Goal: Task Accomplishment & Management: Complete application form

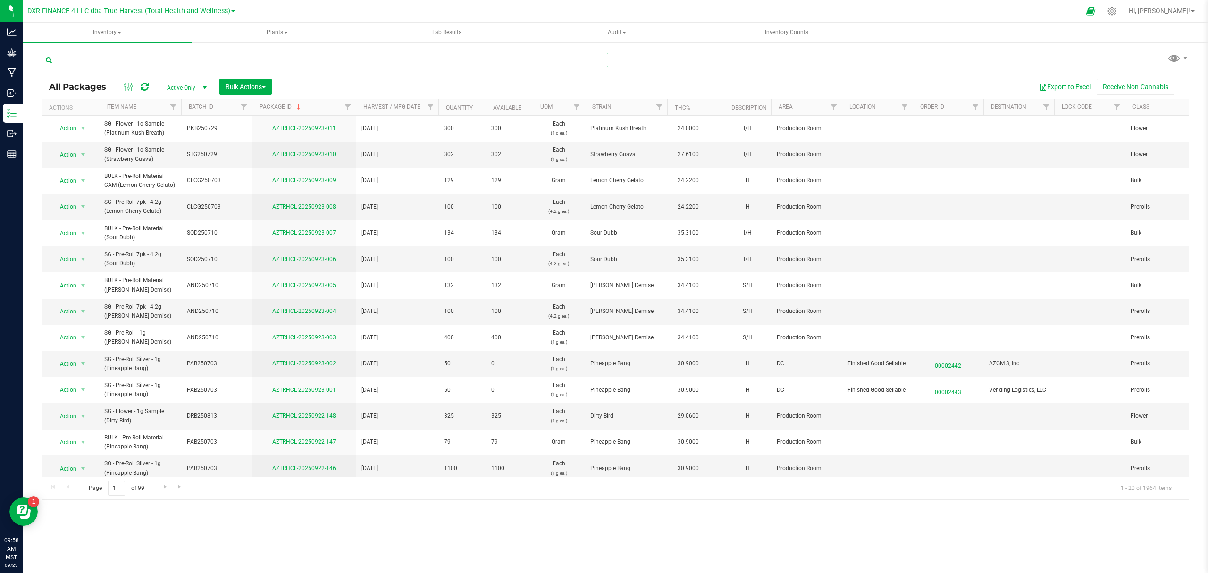
click at [91, 57] on input "text" at bounding box center [325, 60] width 567 height 14
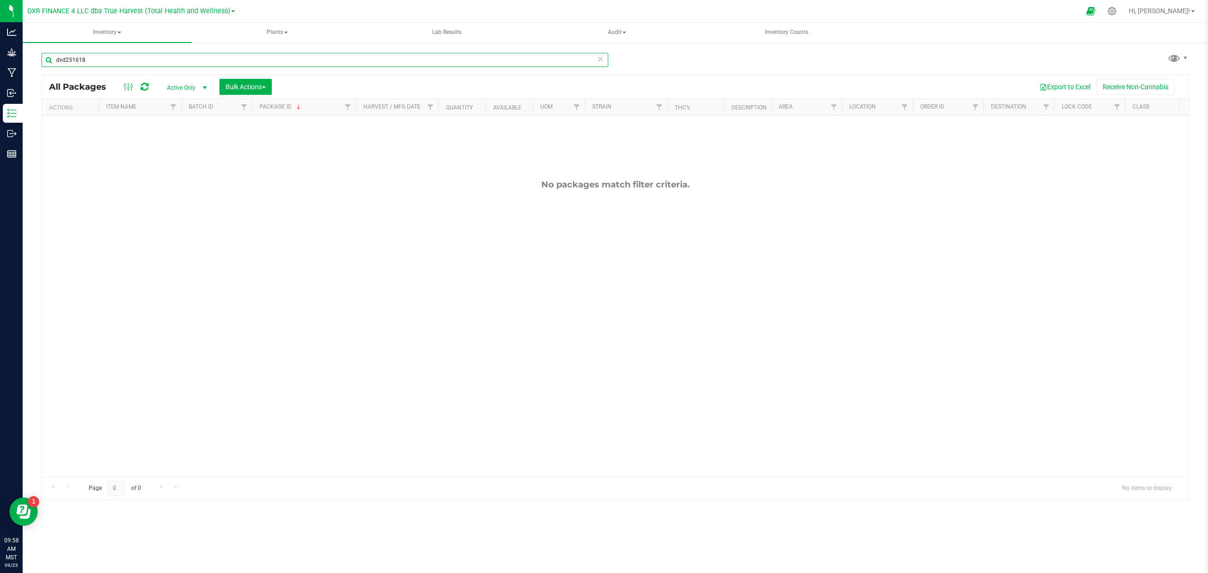
click at [90, 62] on input "dvd251618" at bounding box center [325, 60] width 567 height 14
click at [81, 65] on input "dvd251618" at bounding box center [325, 60] width 567 height 14
click at [88, 60] on input "dvd251618" at bounding box center [325, 60] width 567 height 14
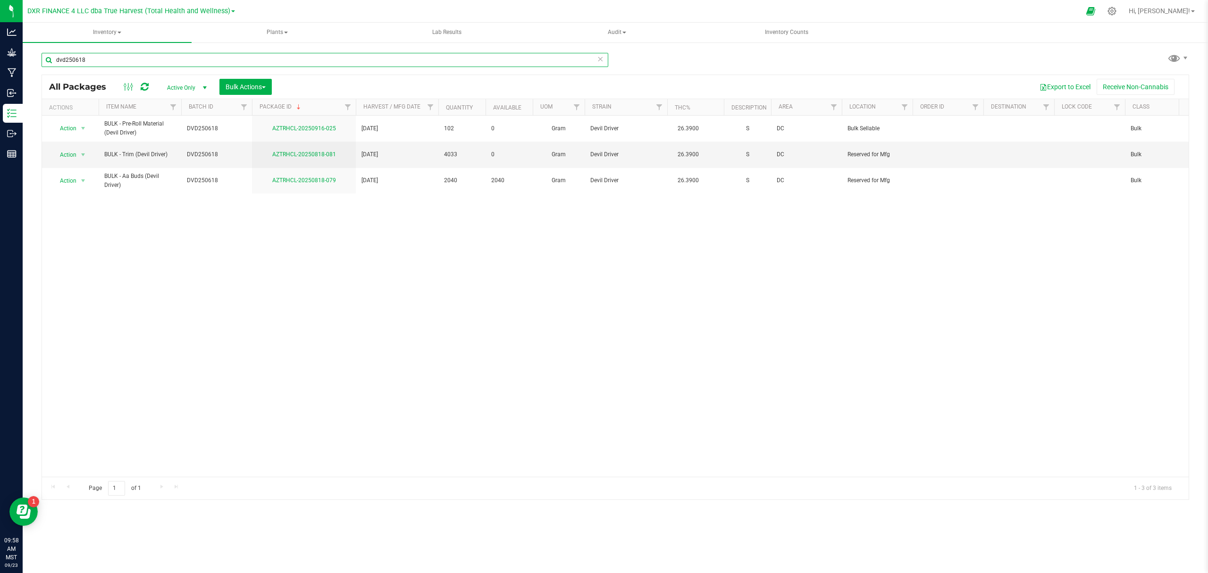
type input "dvd250618"
click at [327, 238] on div "Action Action Adjust qty Create package Edit attributes Global inventory Locate…" at bounding box center [615, 296] width 1146 height 361
drag, startPoint x: 453, startPoint y: 223, endPoint x: 423, endPoint y: 223, distance: 30.2
click at [452, 223] on div "Action Action Adjust qty Create package Edit attributes Global inventory Locate…" at bounding box center [615, 296] width 1146 height 361
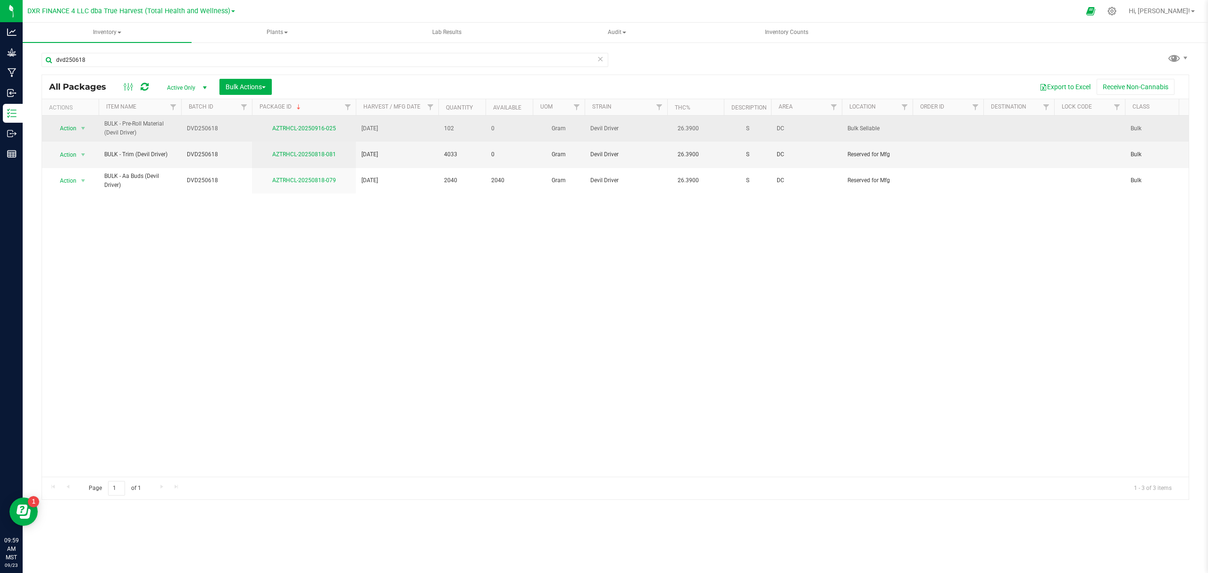
drag, startPoint x: 865, startPoint y: 123, endPoint x: 884, endPoint y: 123, distance: 18.9
click at [884, 123] on td "Bulk Sellable" at bounding box center [877, 129] width 71 height 26
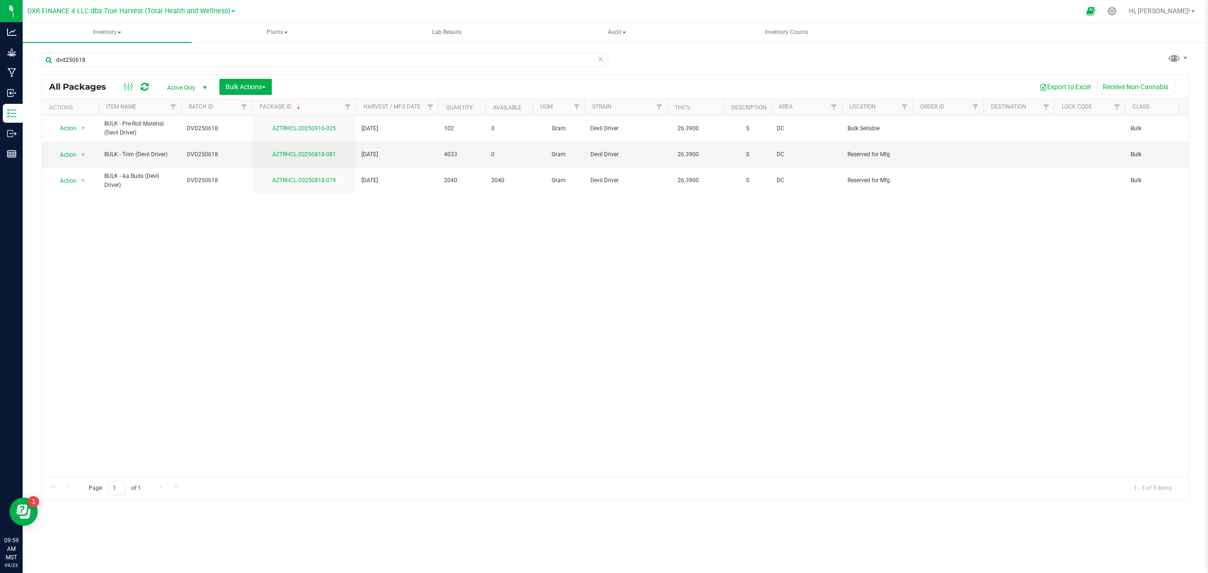
click at [912, 63] on div "dvd250618 All Packages Active Only Active Only Lab Samples Locked All Bulk Acti…" at bounding box center [615, 272] width 1147 height 456
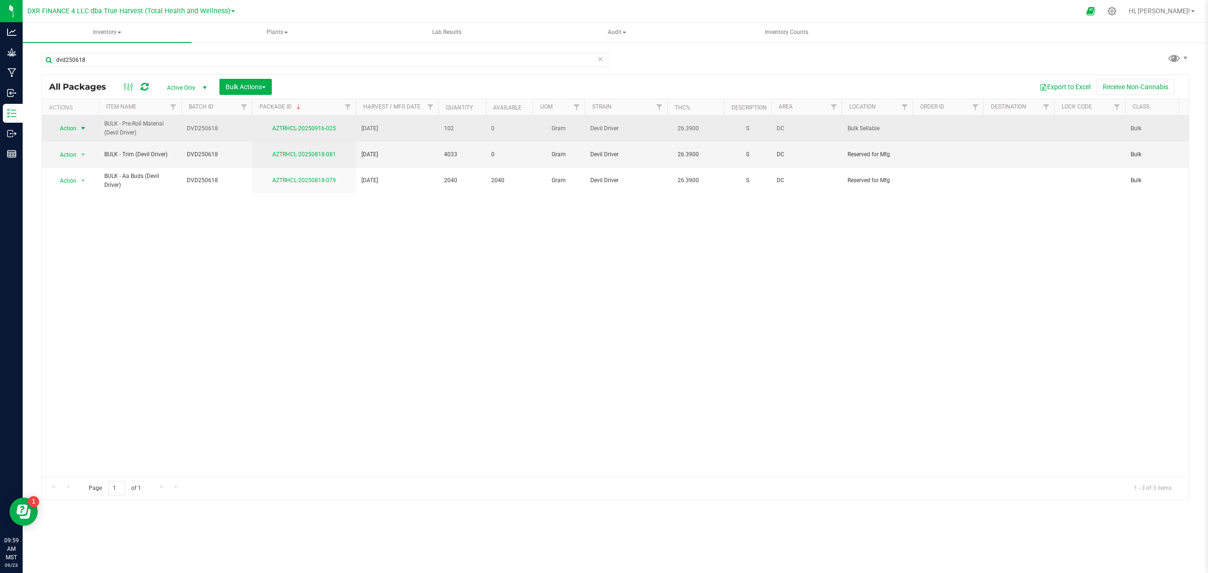
drag, startPoint x: 60, startPoint y: 129, endPoint x: 75, endPoint y: 126, distance: 14.4
click at [64, 129] on span "Action" at bounding box center [63, 128] width 25 height 13
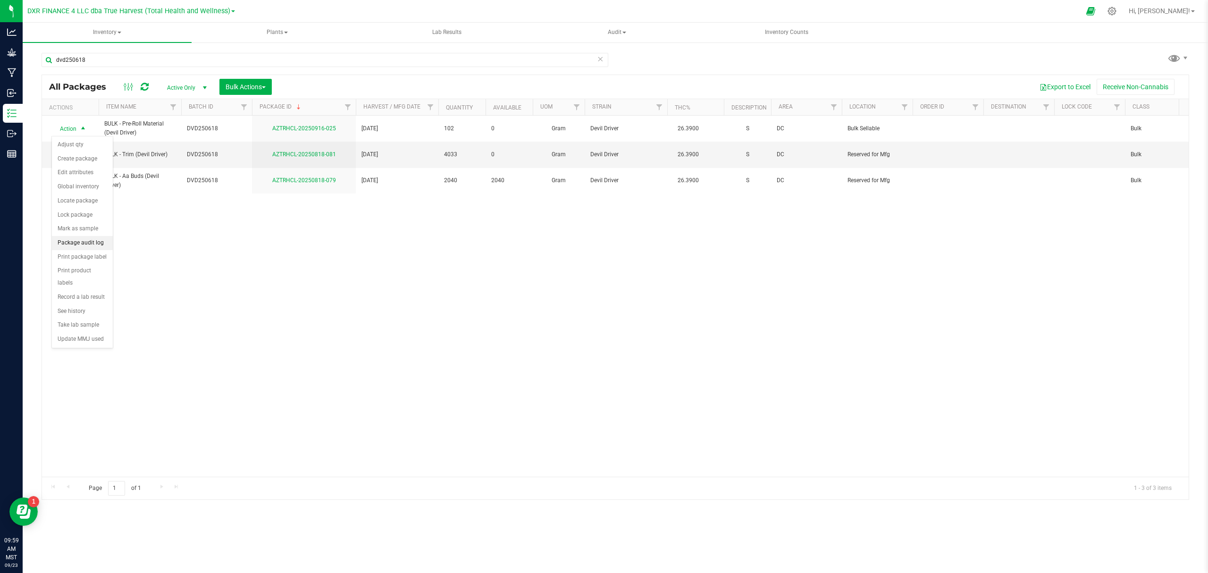
click at [74, 250] on li "Package audit log" at bounding box center [82, 243] width 61 height 14
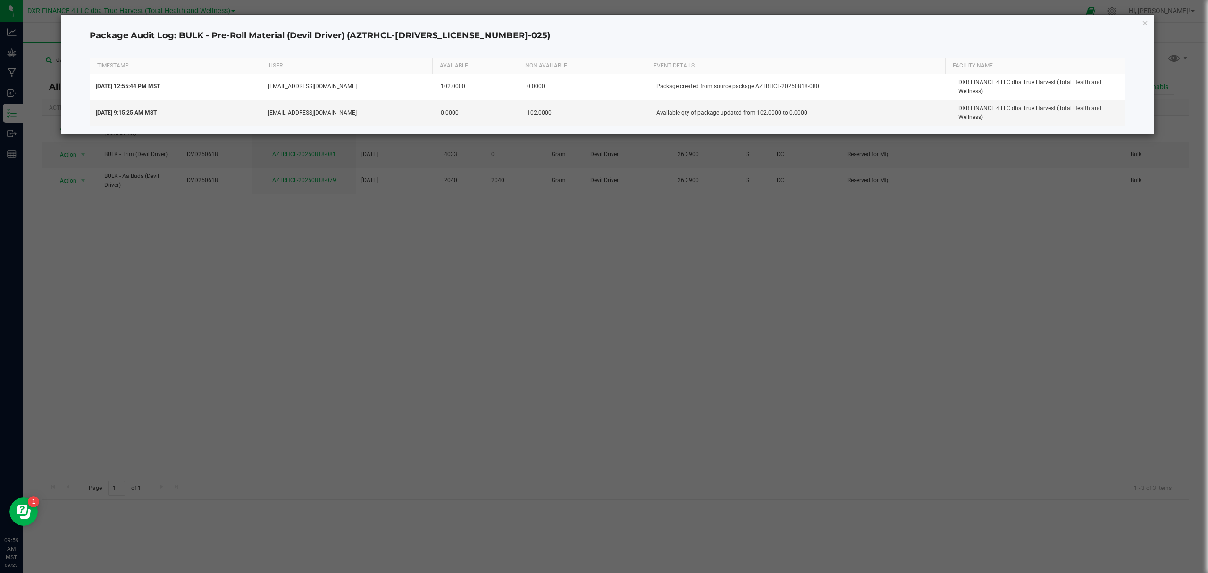
click at [821, 39] on h4 "Package Audit Log: BULK - Pre-Roll Material (Devil Driver) (AZTRHCL-[DRIVERS_LI…" at bounding box center [608, 36] width 1036 height 12
click at [793, 43] on div "Package Audit Log: BULK - Pre-Roll Material (Devil Driver) (AZTRHCL-[DRIVERS_LI…" at bounding box center [608, 36] width 1036 height 28
click at [806, 34] on h4 "Package Audit Log: BULK - Pre-Roll Material (Devil Driver) (AZTRHCL-[DRIVERS_LI…" at bounding box center [608, 36] width 1036 height 12
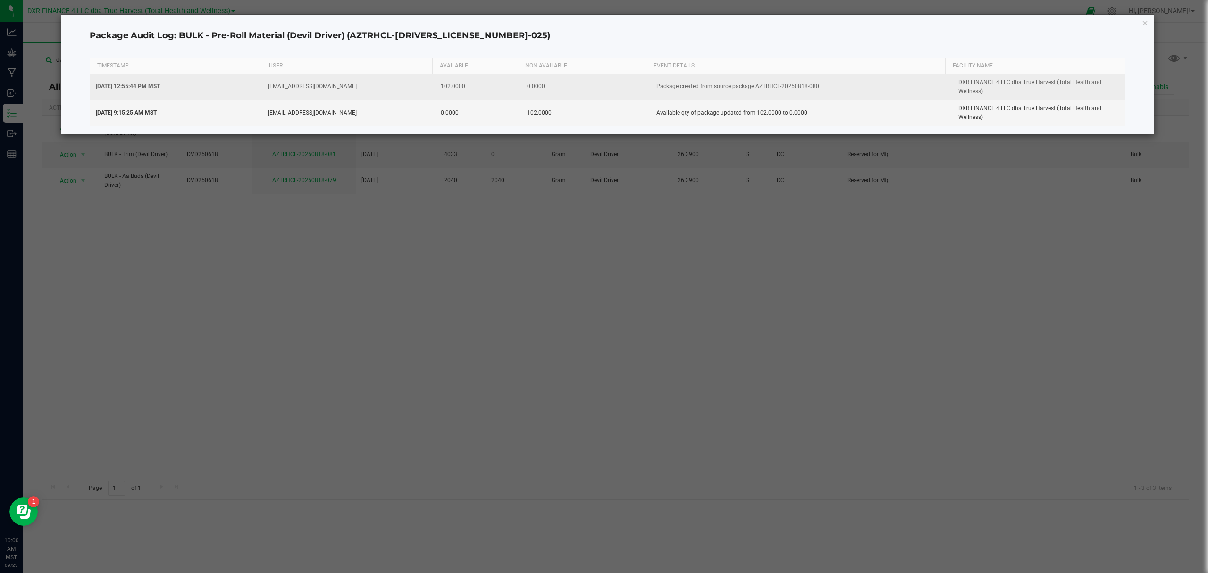
drag, startPoint x: 830, startPoint y: 83, endPoint x: 748, endPoint y: 91, distance: 82.9
click at [748, 91] on td "Package created from source package AZTRHCL-20250818-080" at bounding box center [802, 87] width 302 height 26
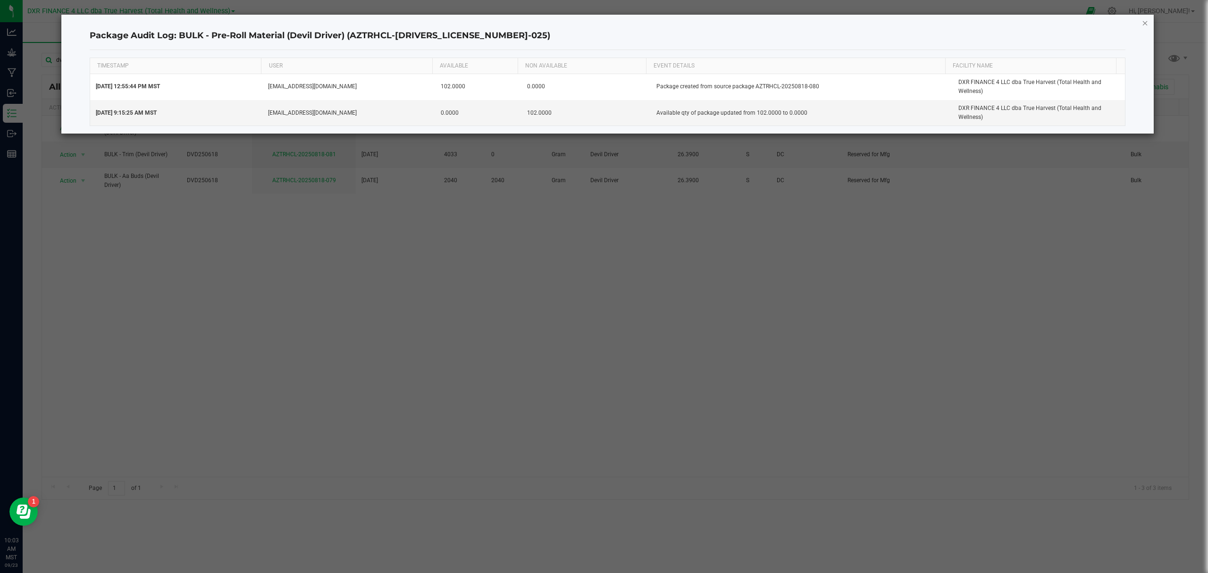
click at [1142, 23] on icon "button" at bounding box center [1145, 22] width 7 height 11
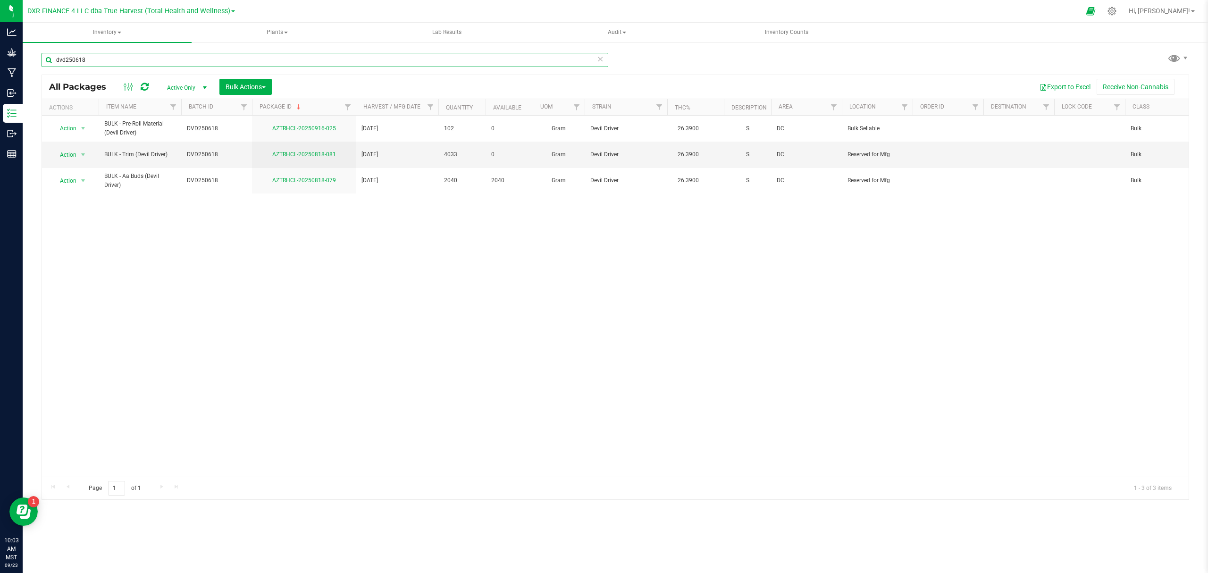
click at [112, 63] on input "dvd250618" at bounding box center [325, 60] width 567 height 14
click at [345, 82] on div "Export to Excel Receive Non-Cannabis" at bounding box center [730, 87] width 902 height 16
click at [426, 74] on div "dvd250618 All Packages Active Only Active Only Lab Samples Locked All Bulk Acti…" at bounding box center [615, 272] width 1147 height 456
click at [67, 153] on span "Action" at bounding box center [63, 154] width 25 height 13
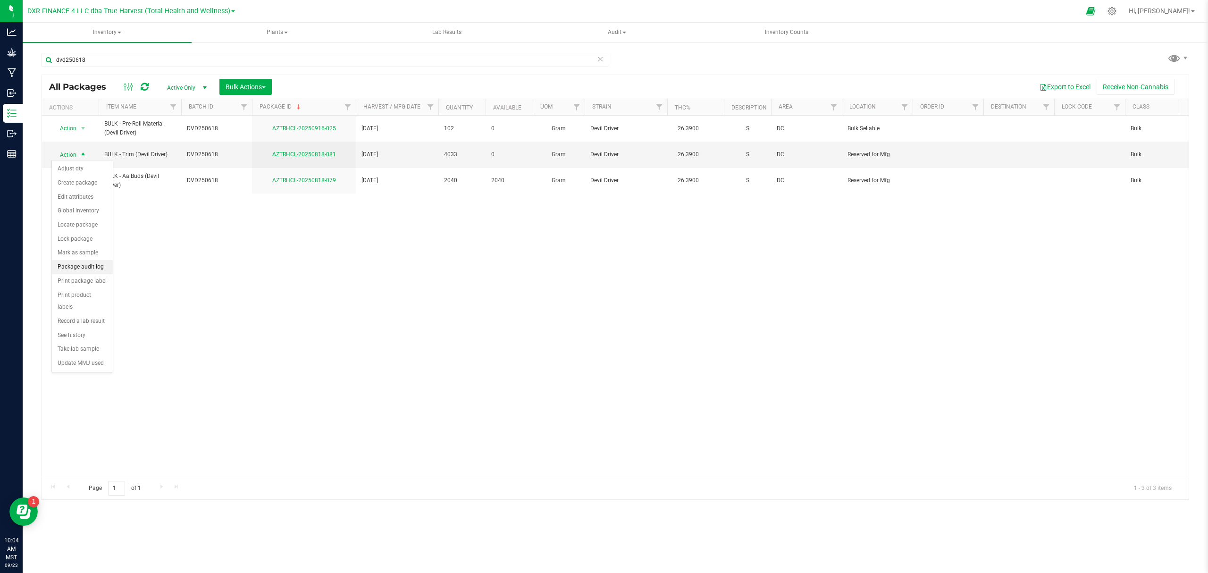
click at [71, 272] on li "Package audit log" at bounding box center [82, 267] width 61 height 14
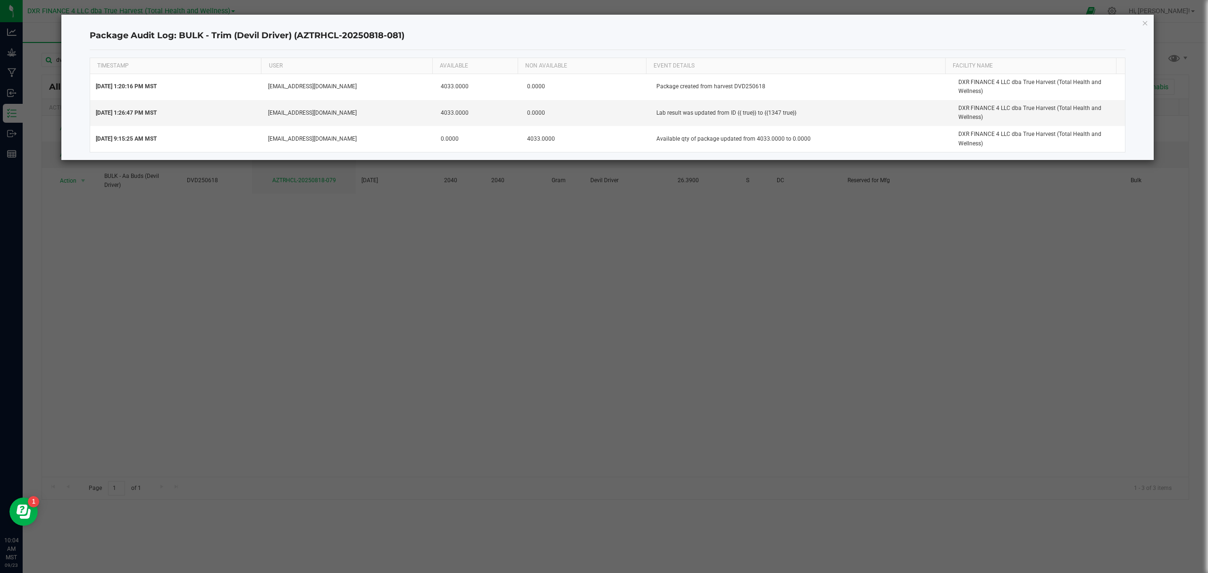
click at [1119, 25] on div "Package Audit Log: BULK - Trim (Devil Driver) (AZTRHCL-20250818-081)" at bounding box center [608, 36] width 1036 height 28
click at [1073, 29] on div "Package Audit Log: BULK - Trim (Devil Driver) (AZTRHCL-20250818-081)" at bounding box center [608, 36] width 1036 height 28
click at [1144, 21] on icon "button" at bounding box center [1145, 22] width 7 height 11
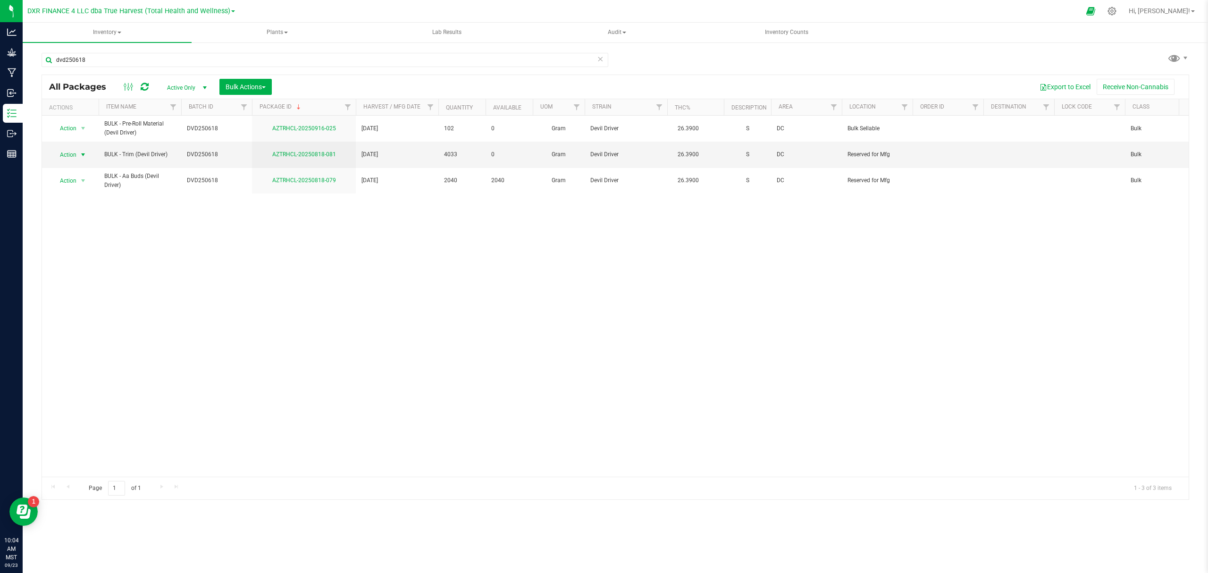
click at [643, 392] on div "Action Action Adjust qty Create package Edit attributes Global inventory Locate…" at bounding box center [615, 296] width 1146 height 361
drag, startPoint x: 70, startPoint y: 173, endPoint x: 432, endPoint y: 308, distance: 386.2
click at [440, 316] on div "Action Action Adjust qty Create package Edit attributes Global inventory Locate…" at bounding box center [615, 296] width 1146 height 361
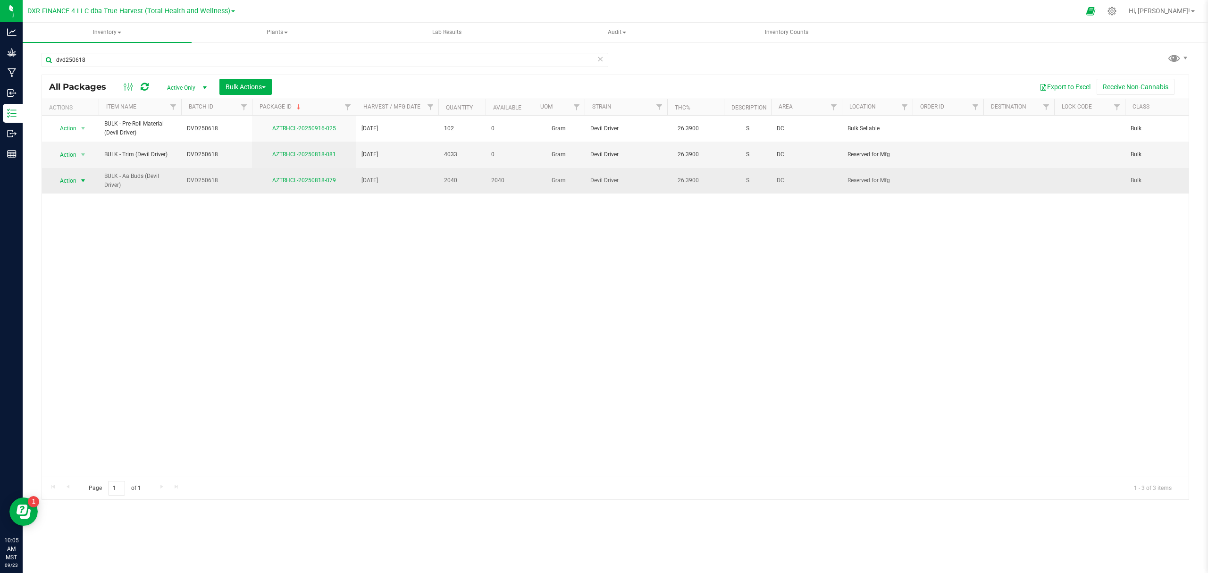
click at [73, 178] on span "Action" at bounding box center [63, 180] width 25 height 13
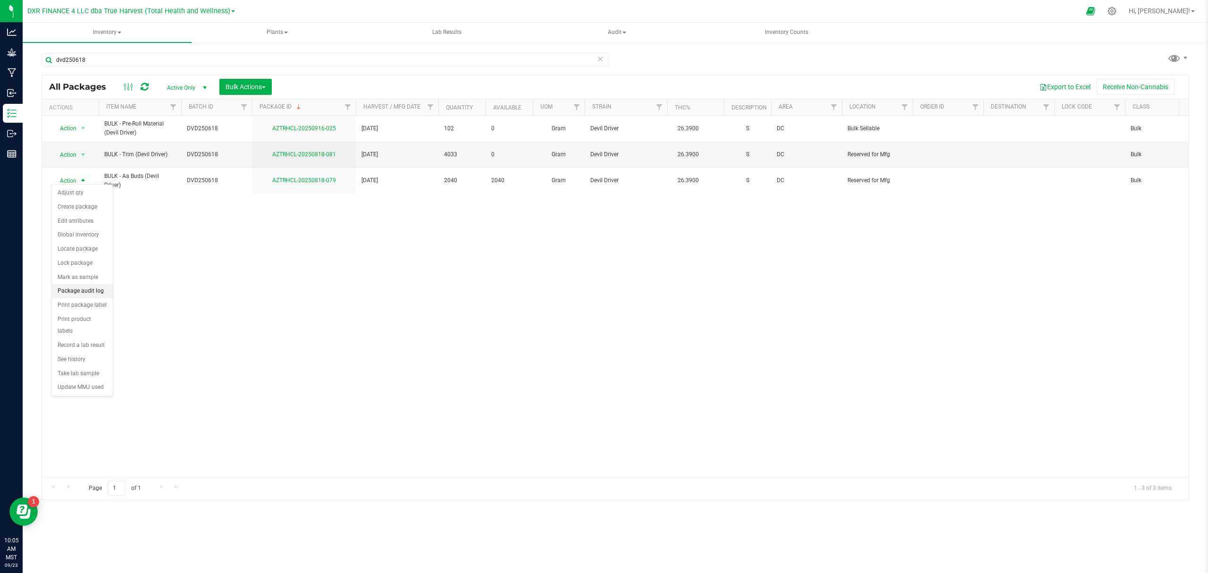
click at [83, 293] on li "Package audit log" at bounding box center [82, 291] width 61 height 14
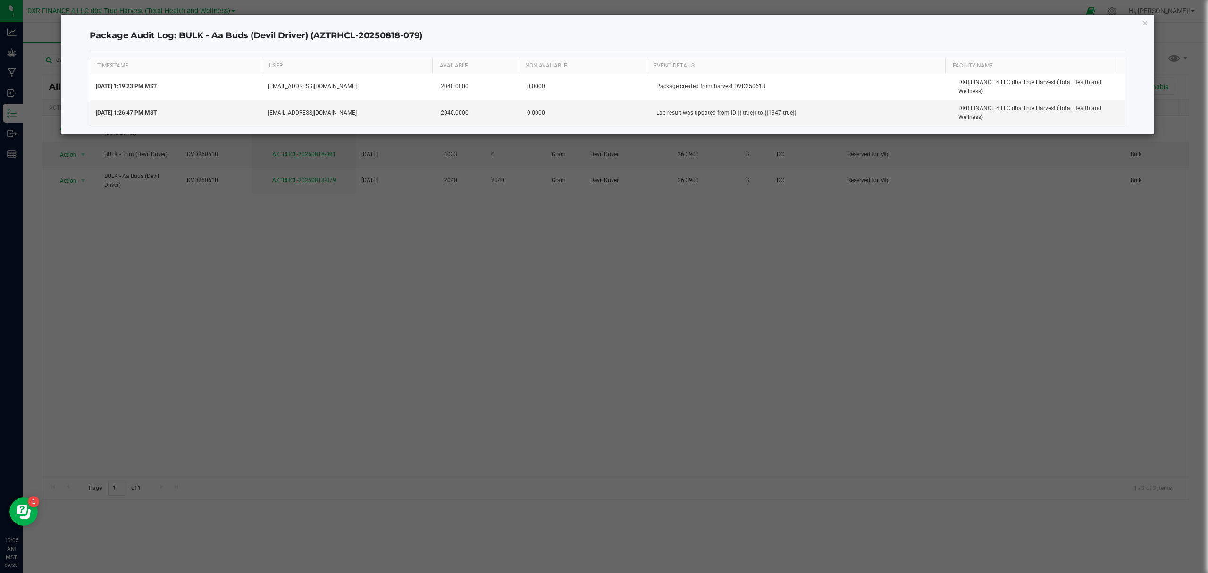
drag, startPoint x: 837, startPoint y: 33, endPoint x: 860, endPoint y: 27, distance: 24.3
click at [838, 33] on h4 "Package Audit Log: BULK - Aa Buds (Devil Driver) (AZTRHCL-20250818-079)" at bounding box center [608, 36] width 1036 height 12
click at [1143, 24] on icon "button" at bounding box center [1145, 22] width 7 height 11
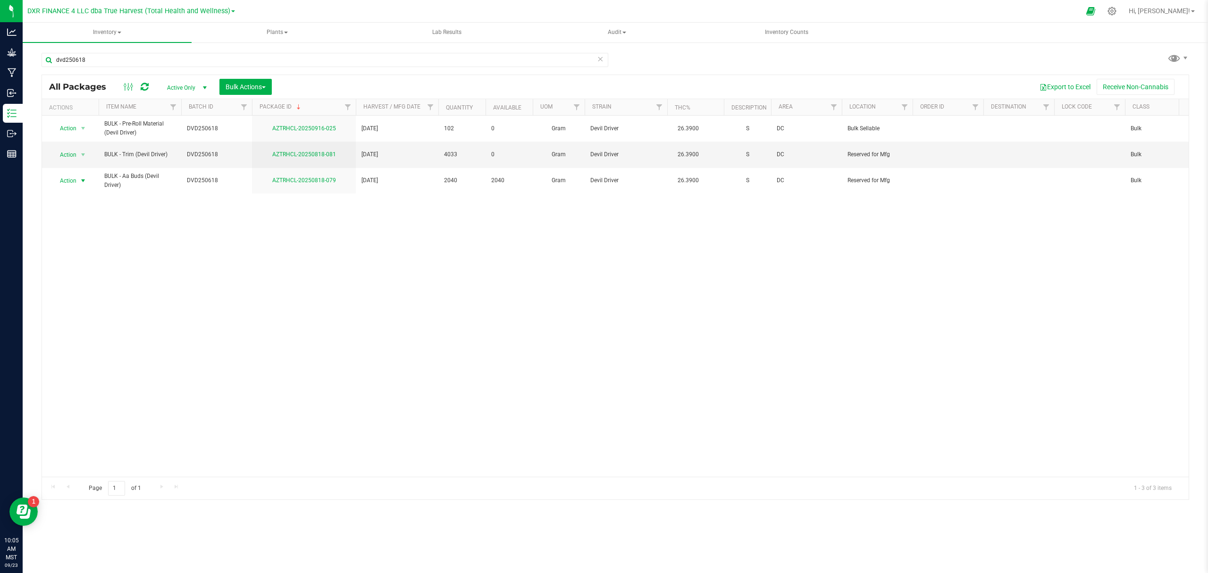
click at [232, 223] on div "Action Action Adjust qty Create package Edit attributes Global inventory Locate…" at bounding box center [615, 296] width 1146 height 361
click at [385, 153] on span "[DATE]" at bounding box center [396, 154] width 71 height 9
click at [393, 151] on input "[DATE]" at bounding box center [394, 154] width 79 height 15
type input "[DATE]"
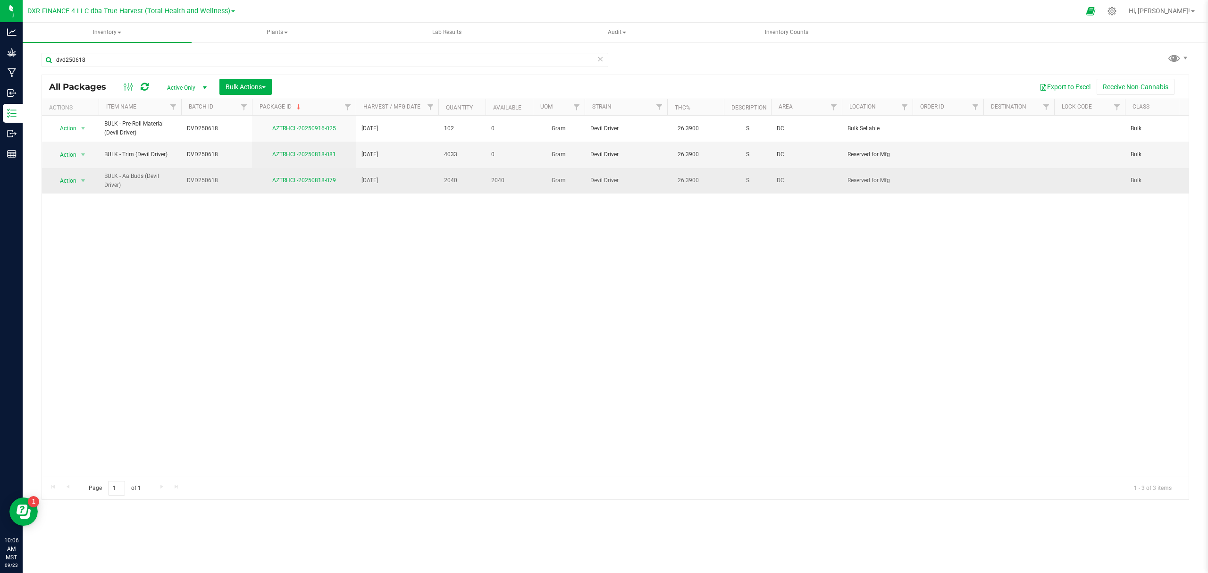
drag, startPoint x: 391, startPoint y: 253, endPoint x: 395, endPoint y: 189, distance: 64.8
click at [394, 242] on div "Action Action Adjust qty Create package Edit attributes Global inventory Locate…" at bounding box center [615, 296] width 1146 height 361
drag, startPoint x: 391, startPoint y: 182, endPoint x: 387, endPoint y: 174, distance: 8.4
click at [387, 176] on span "[DATE]" at bounding box center [396, 180] width 71 height 9
click at [387, 174] on input "[DATE]" at bounding box center [394, 180] width 79 height 15
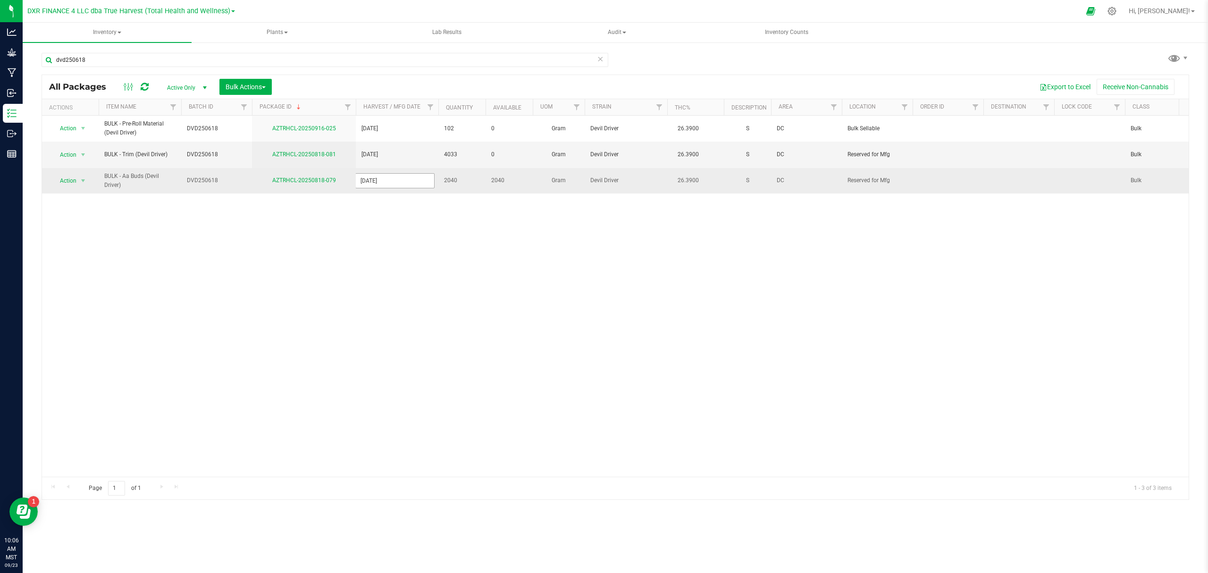
type input "[DATE]"
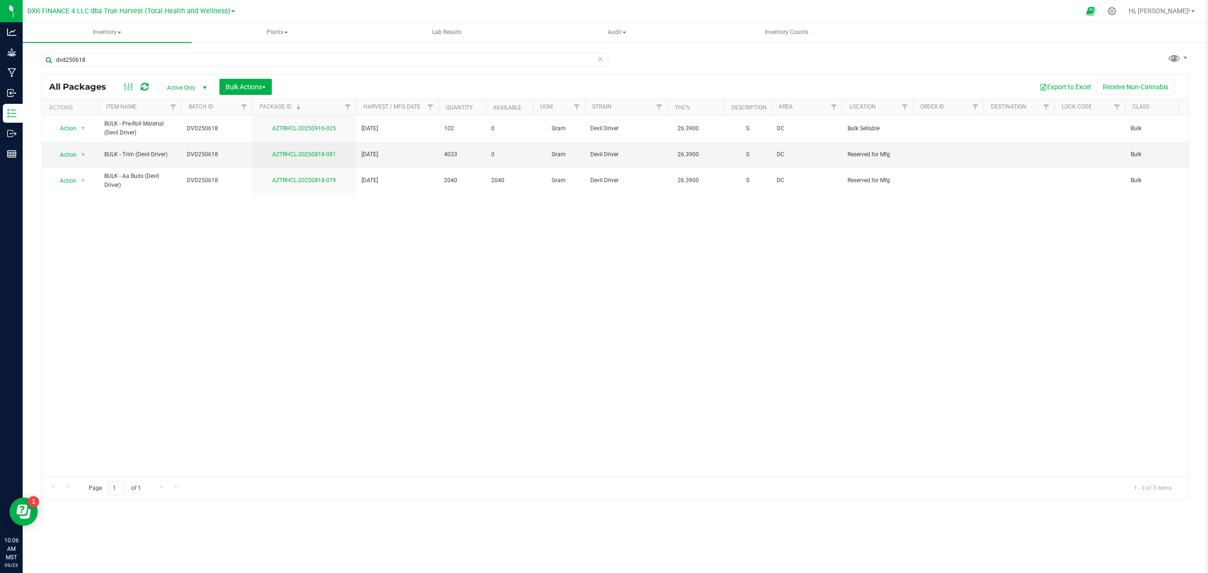
click at [374, 261] on div "Action Action Adjust qty Create package Edit attributes Global inventory Locate…" at bounding box center [615, 296] width 1146 height 361
drag, startPoint x: 85, startPoint y: 151, endPoint x: 60, endPoint y: 210, distance: 63.9
click at [57, 225] on div "Action Action Adjust qty Create package Edit attributes Global inventory Locate…" at bounding box center [615, 296] width 1146 height 361
click at [73, 154] on span "Action" at bounding box center [63, 154] width 25 height 13
click at [83, 272] on li "Package audit log" at bounding box center [82, 267] width 61 height 14
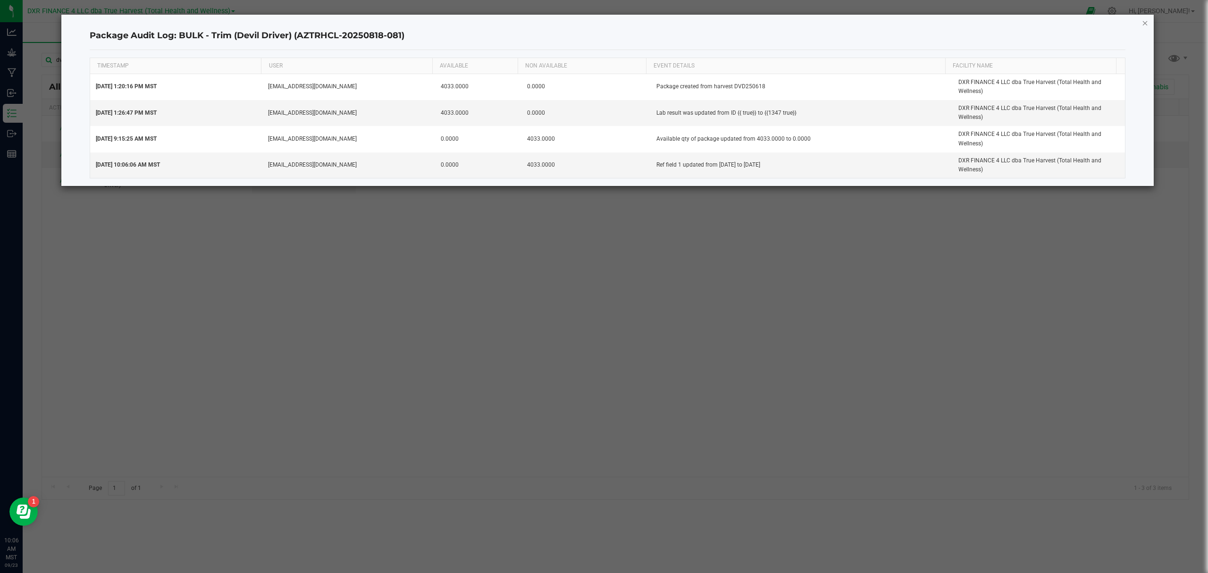
click at [1144, 25] on icon "button" at bounding box center [1145, 22] width 7 height 11
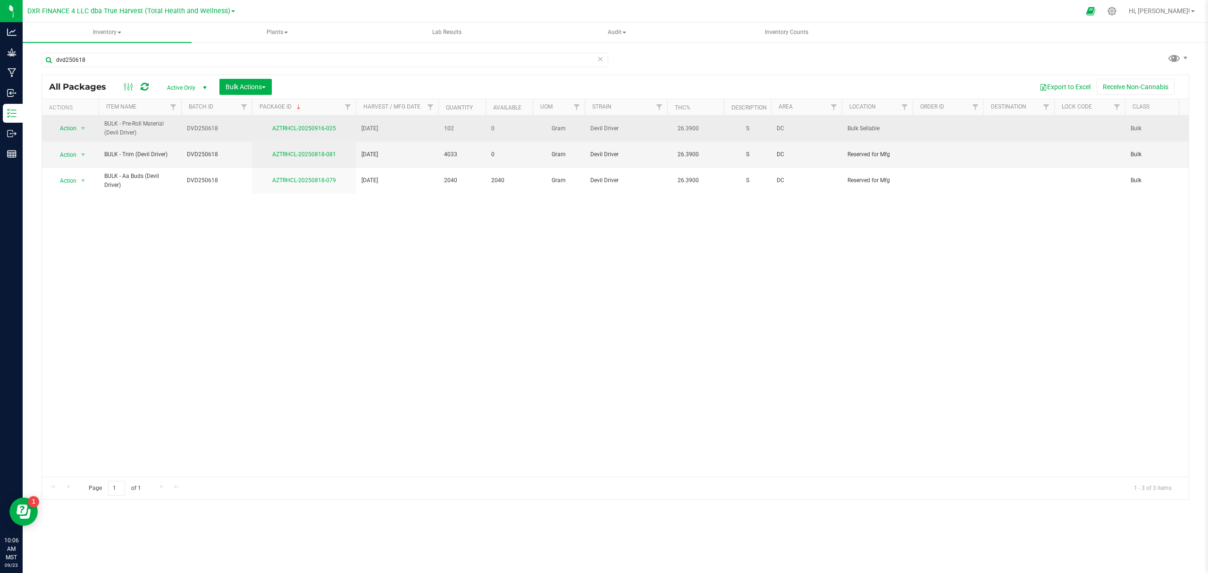
click at [387, 128] on span "[DATE]" at bounding box center [396, 128] width 71 height 9
click at [391, 128] on input "[DATE]" at bounding box center [394, 128] width 79 height 15
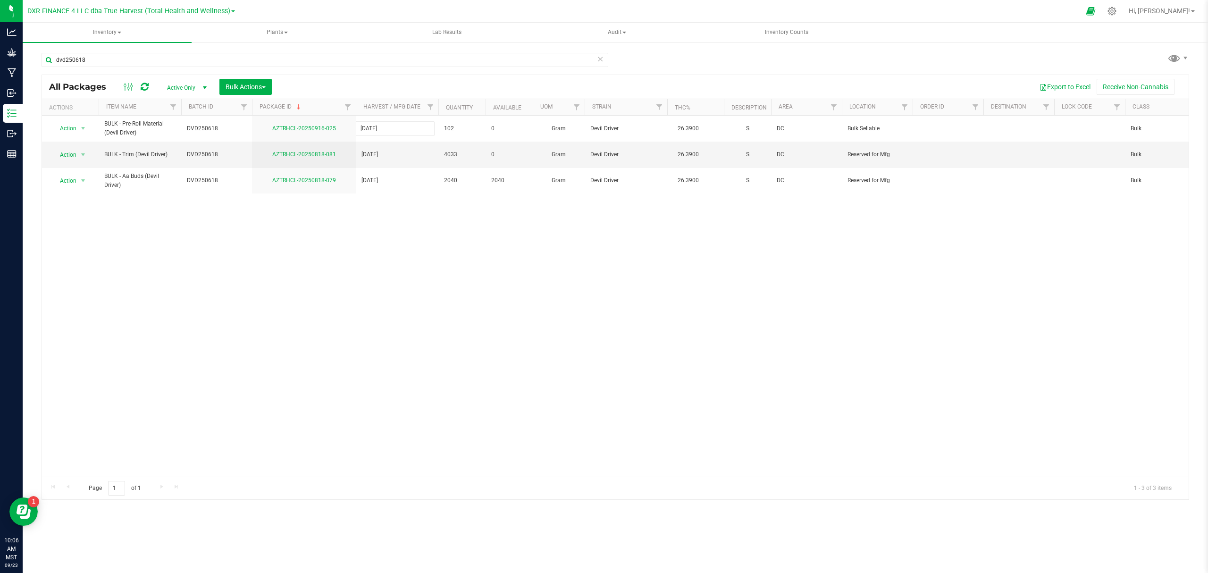
type input "[DATE]"
click at [400, 253] on div "All Packages Active Only Active Only Lab Samples Locked All Bulk Actions Add to…" at bounding box center [615, 287] width 1147 height 425
click at [344, 286] on div "Action Action Adjust qty Create package Edit attributes Global inventory Locate…" at bounding box center [615, 296] width 1146 height 361
click at [359, 79] on div "Export to Excel Receive Non-Cannabis" at bounding box center [730, 87] width 902 height 16
click at [276, 87] on div "Bulk Actions" at bounding box center [248, 87] width 59 height 16
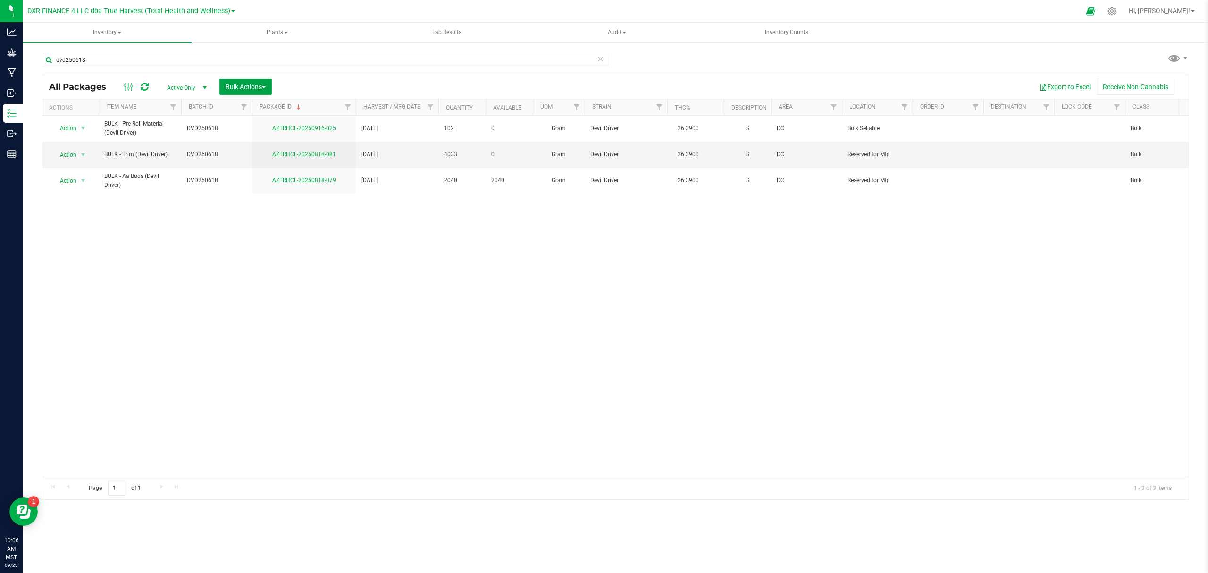
click at [264, 87] on span "button" at bounding box center [264, 87] width 4 height 2
click at [259, 194] on span "Print package labels" at bounding box center [253, 195] width 57 height 8
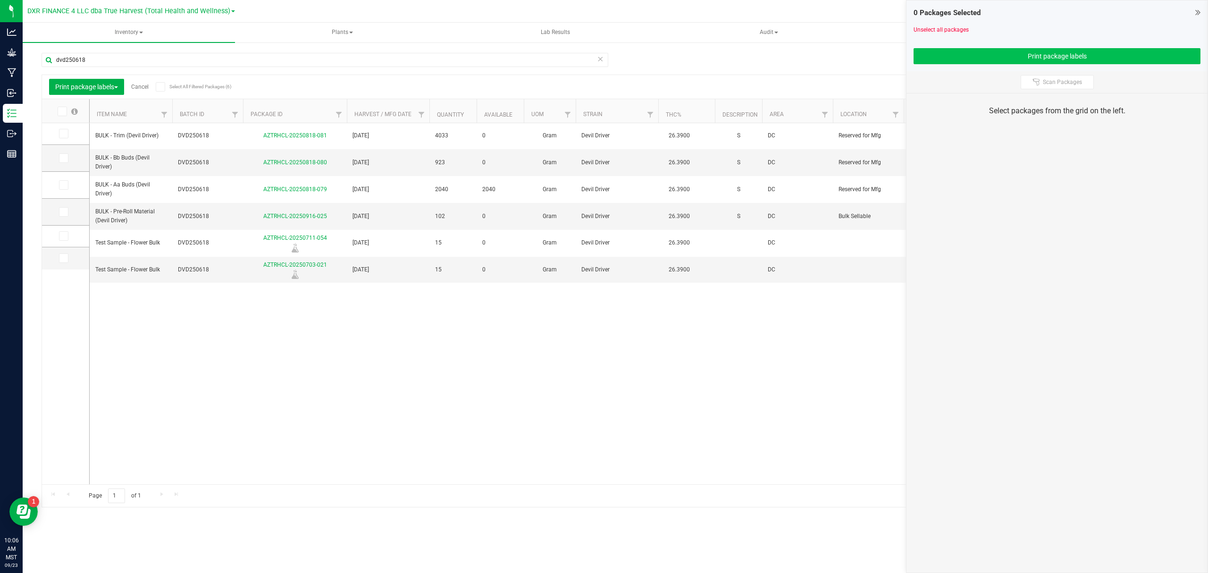
drag, startPoint x: 996, startPoint y: 70, endPoint x: 1055, endPoint y: 57, distance: 60.4
click at [999, 68] on div "0 Packages Selected Unselect all packages Print package labels" at bounding box center [1056, 35] width 301 height 71
click at [1057, 57] on button "Print package labels" at bounding box center [1056, 56] width 287 height 16
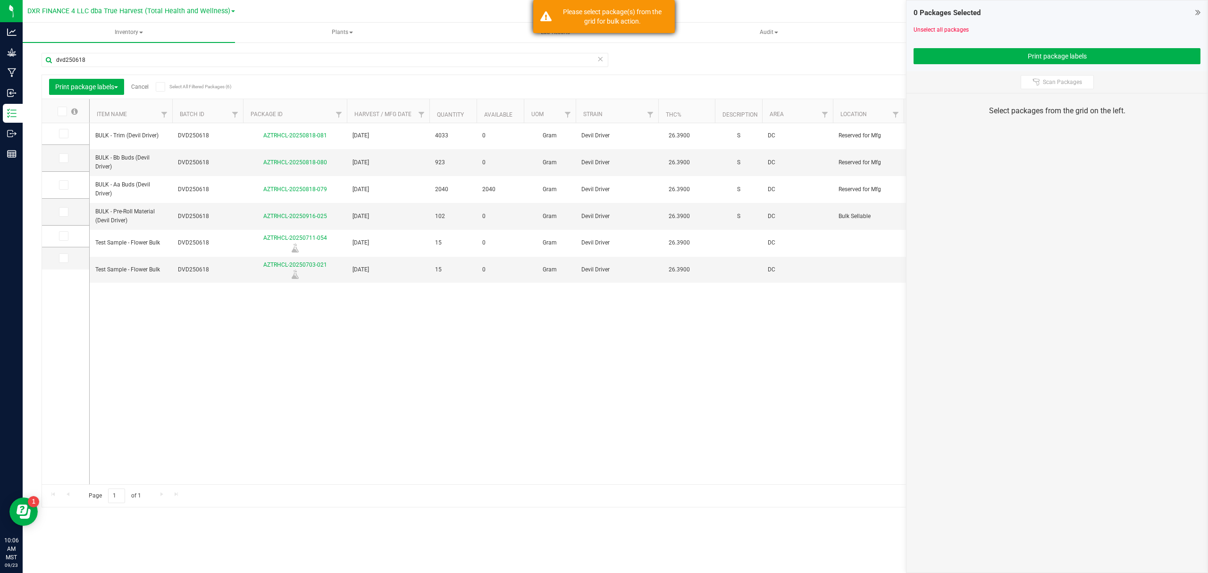
click at [612, 13] on div "Please select package(s) from the grid for bulk action." at bounding box center [612, 16] width 111 height 19
click at [372, 159] on span "[DATE]" at bounding box center [387, 162] width 71 height 9
drag, startPoint x: 382, startPoint y: 159, endPoint x: 376, endPoint y: 161, distance: 6.1
click at [376, 161] on input "[DATE]" at bounding box center [385, 162] width 79 height 15
type input "[DATE]"
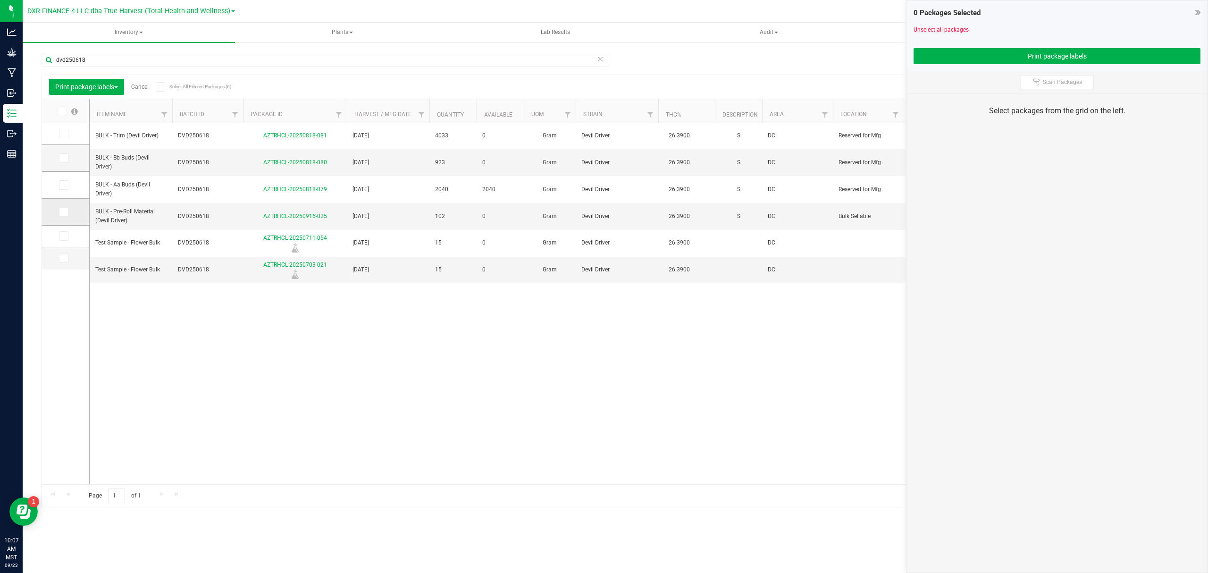
click at [64, 212] on icon at bounding box center [63, 212] width 6 height 0
click at [0, 0] on input "checkbox" at bounding box center [0, 0] width 0 height 0
click at [58, 134] on td at bounding box center [65, 134] width 47 height 22
click at [60, 134] on icon at bounding box center [63, 134] width 6 height 0
click at [0, 0] on input "checkbox" at bounding box center [0, 0] width 0 height 0
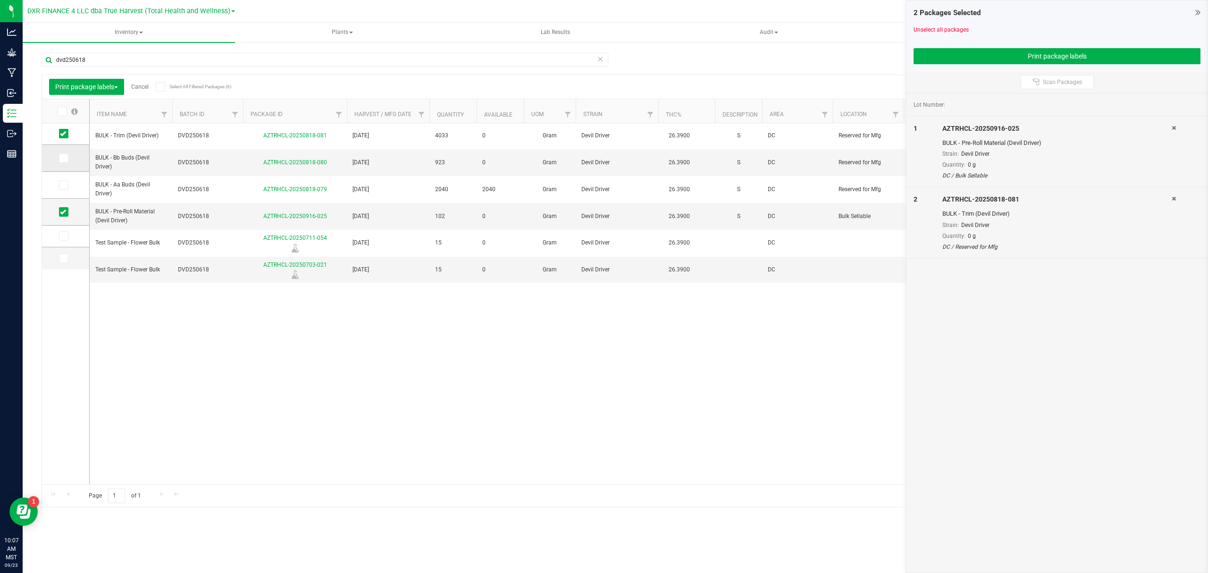
click at [63, 158] on icon at bounding box center [63, 158] width 6 height 0
click at [0, 0] on input "checkbox" at bounding box center [0, 0] width 0 height 0
click at [61, 185] on icon at bounding box center [63, 185] width 6 height 0
click at [0, 0] on input "checkbox" at bounding box center [0, 0] width 0 height 0
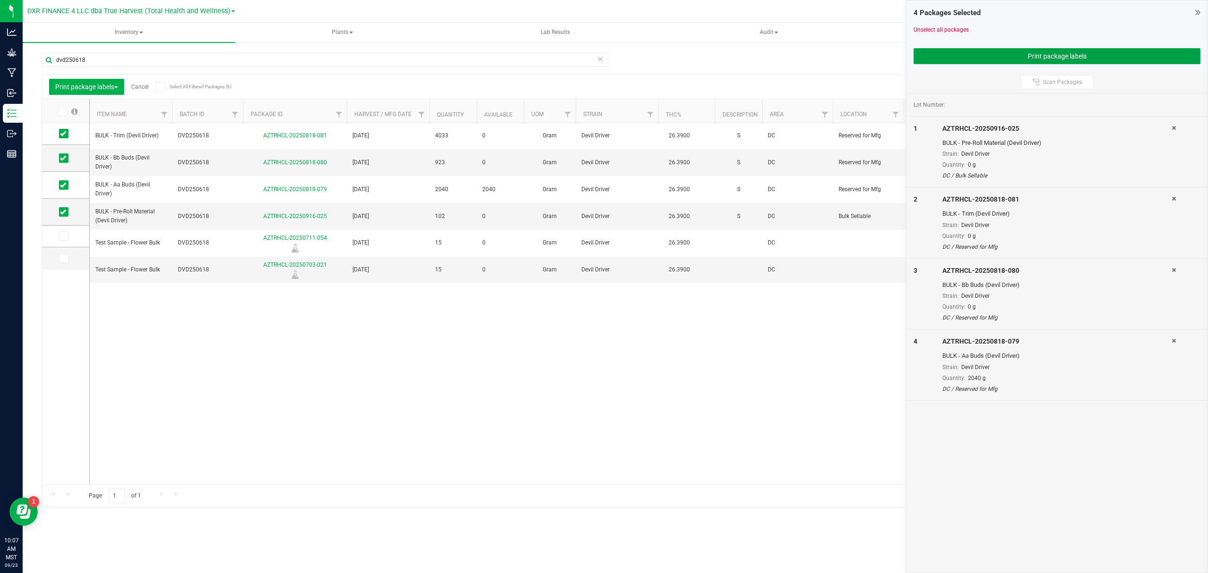
click at [1057, 53] on button "Print package labels" at bounding box center [1056, 56] width 287 height 16
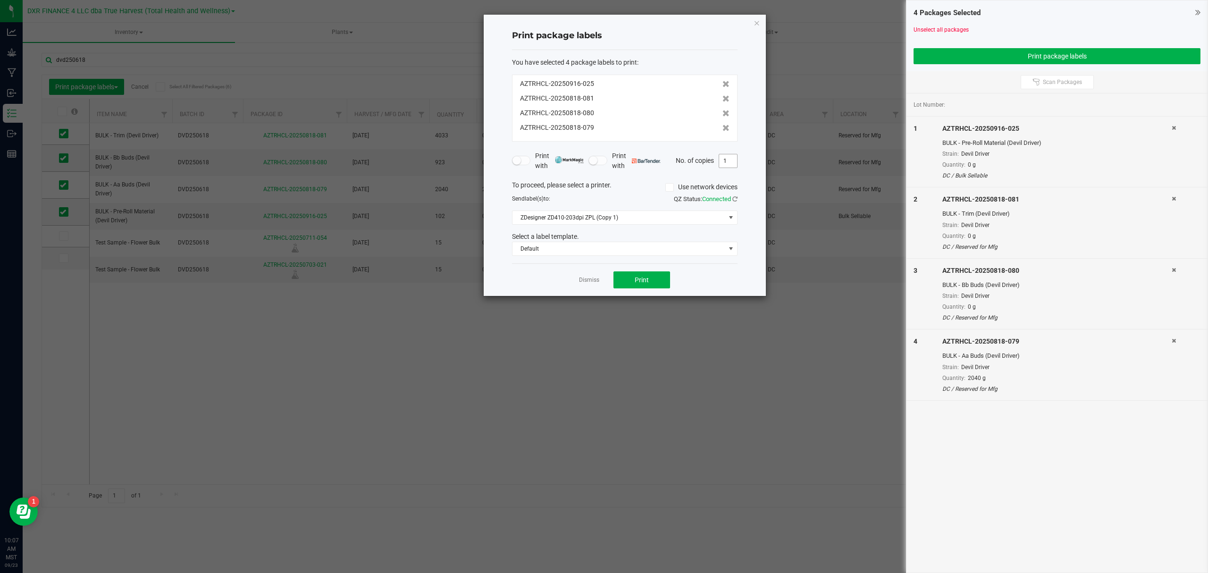
click at [729, 159] on input "1" at bounding box center [728, 160] width 18 height 13
click at [729, 273] on div "Dismiss Print" at bounding box center [624, 279] width 225 height 33
click at [643, 282] on span "Print" at bounding box center [642, 280] width 14 height 8
click at [725, 159] on input "1" at bounding box center [728, 160] width 18 height 13
click at [719, 267] on div "Dismiss Print" at bounding box center [624, 279] width 225 height 33
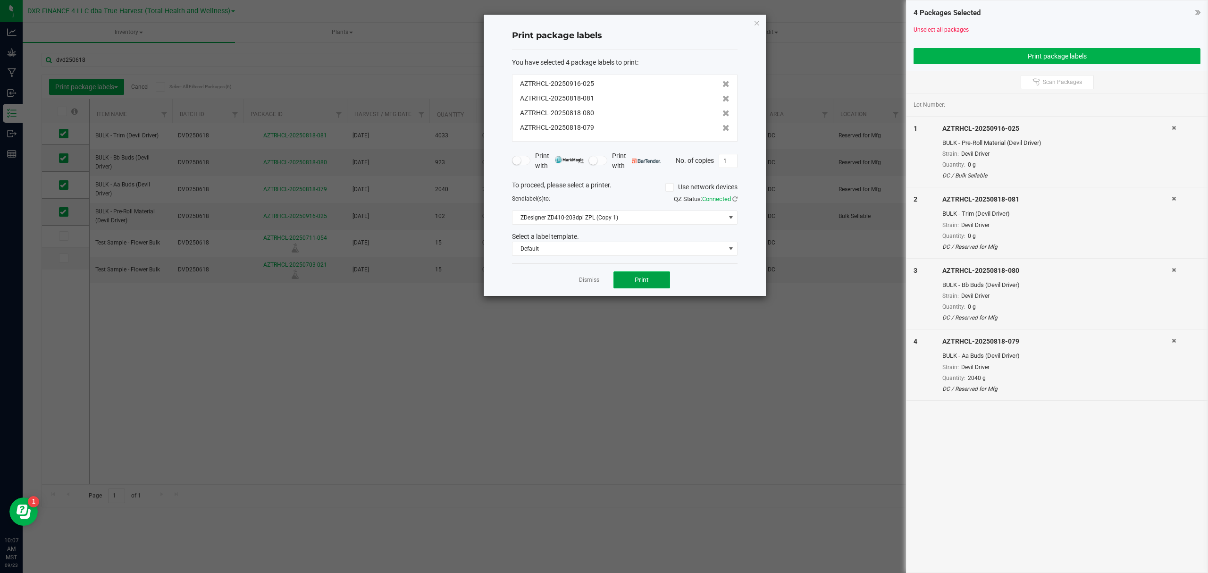
click at [645, 283] on span "Print" at bounding box center [642, 280] width 14 height 8
drag, startPoint x: 593, startPoint y: 284, endPoint x: 565, endPoint y: 276, distance: 28.7
click at [593, 283] on link "Dismiss" at bounding box center [589, 280] width 20 height 8
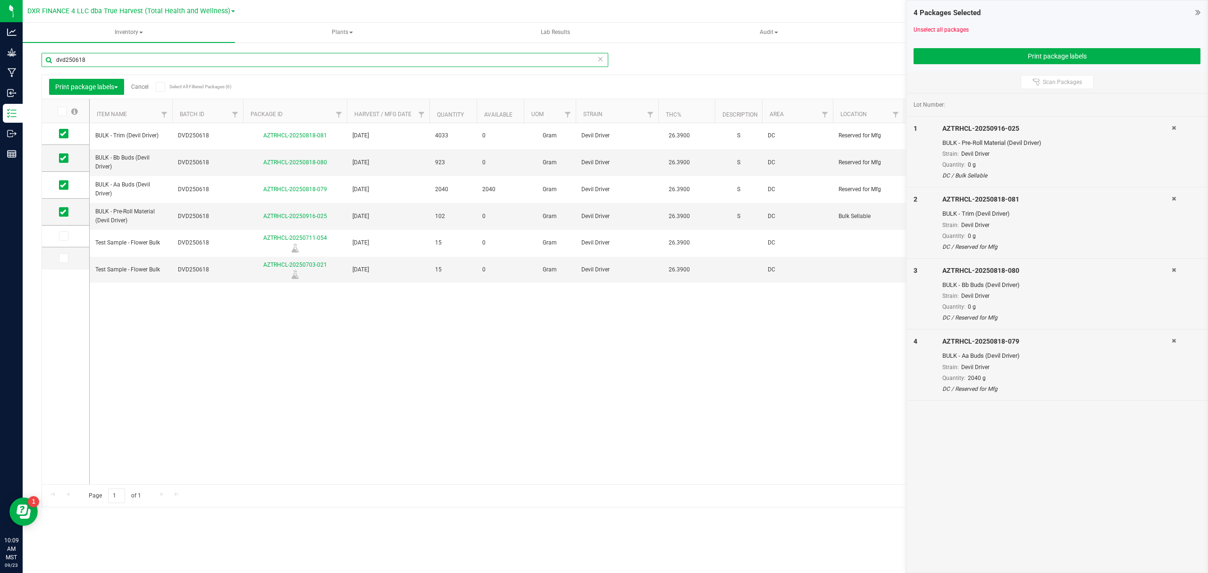
click at [126, 54] on input "dvd250618" at bounding box center [325, 60] width 567 height 14
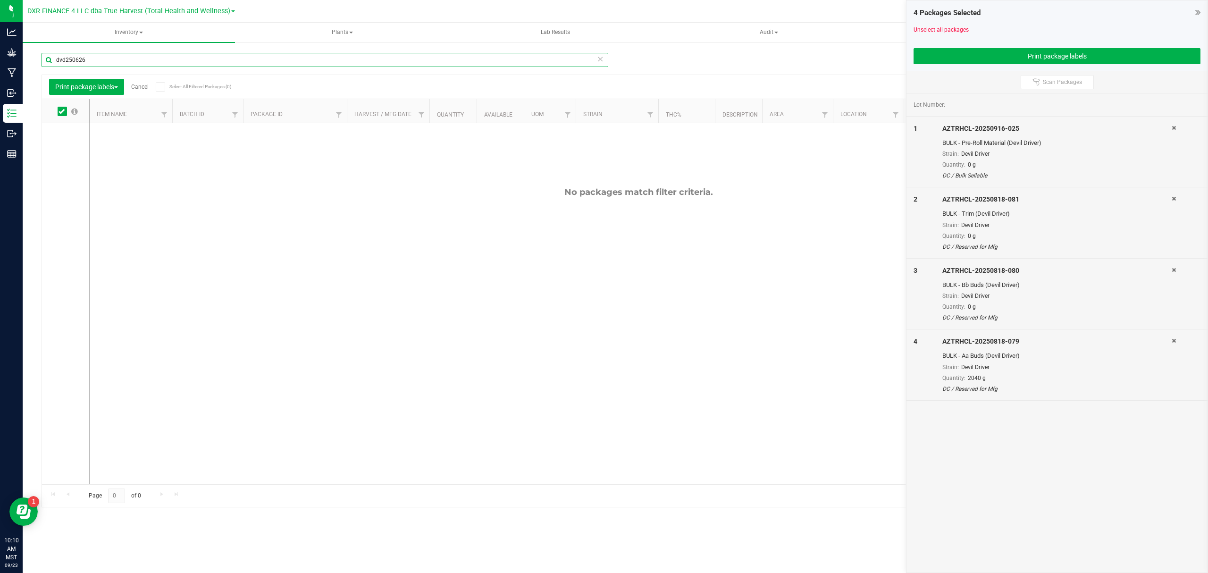
type input "dvd250626"
click at [58, 108] on span at bounding box center [62, 111] width 9 height 9
click at [0, 0] on input "checkbox" at bounding box center [0, 0] width 0 height 0
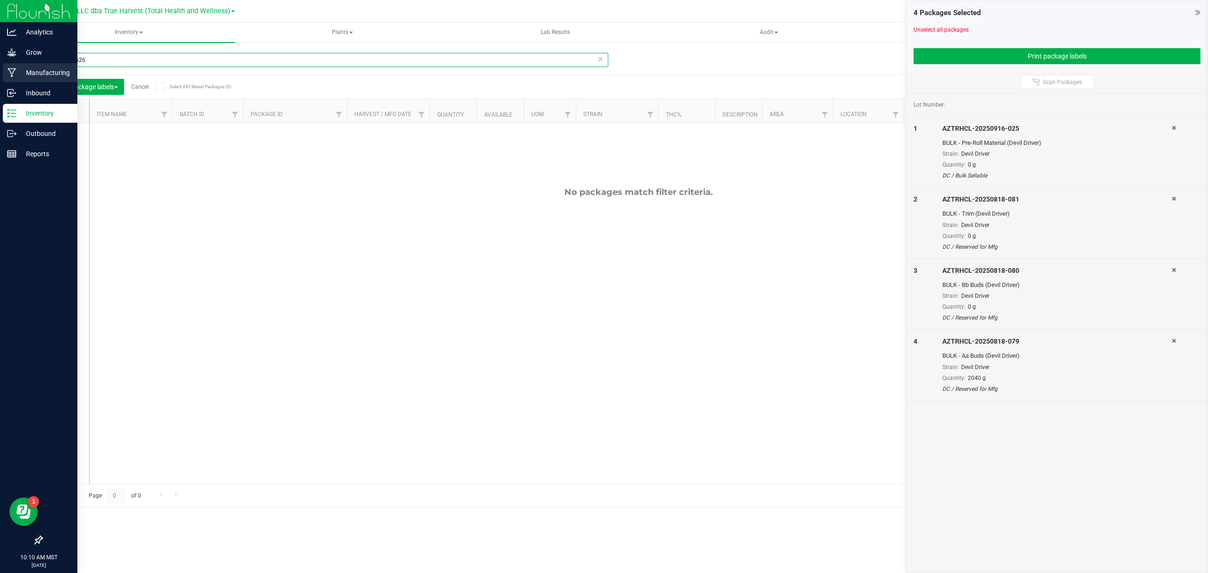
drag, startPoint x: 97, startPoint y: 61, endPoint x: 19, endPoint y: 77, distance: 79.9
click at [28, 74] on div "dvd250626 Print package labels Cancel Select All Filtered Packages (0) Add to m…" at bounding box center [615, 186] width 1185 height 288
click at [0, 85] on link "Inbound" at bounding box center [38, 93] width 77 height 20
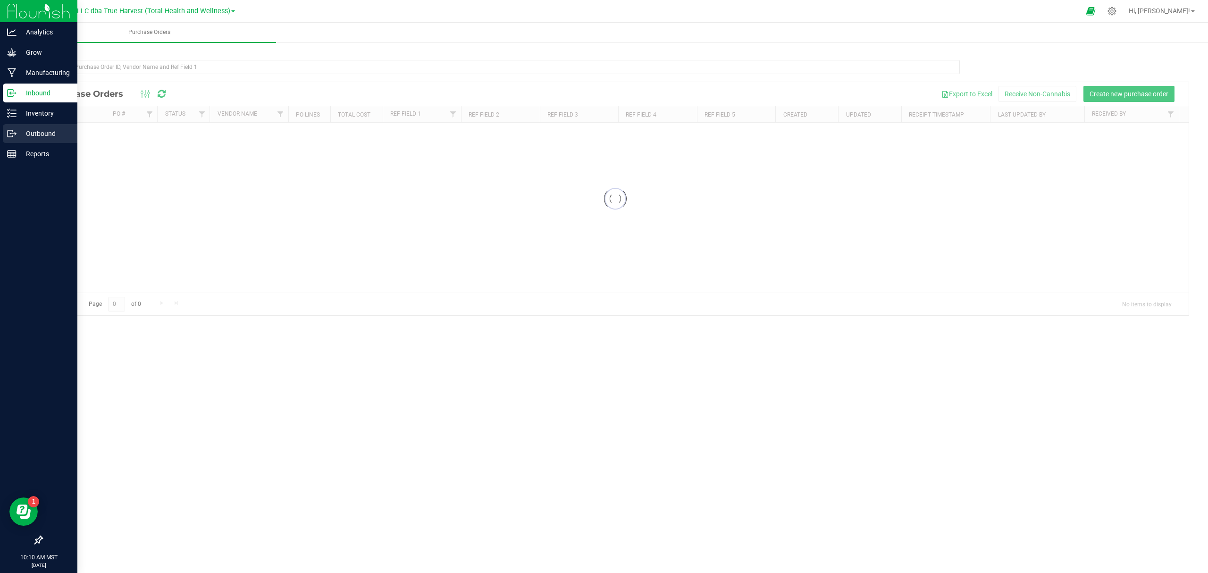
click at [25, 133] on p "Outbound" at bounding box center [45, 133] width 57 height 11
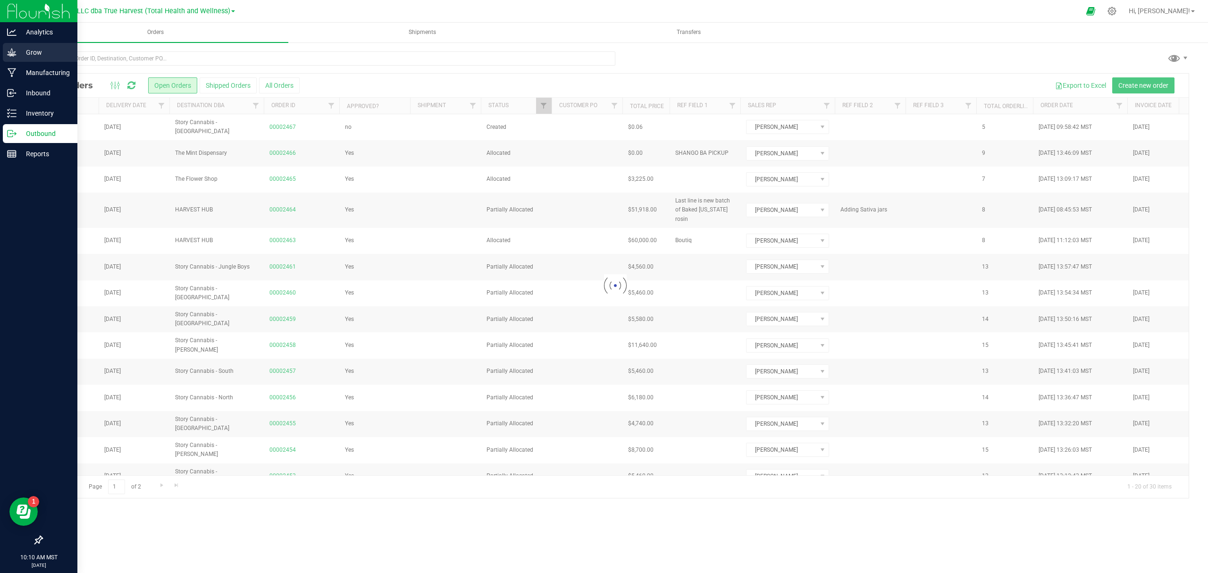
click at [67, 58] on div "Grow" at bounding box center [40, 52] width 75 height 19
click at [38, 114] on p "Inventory" at bounding box center [45, 113] width 57 height 11
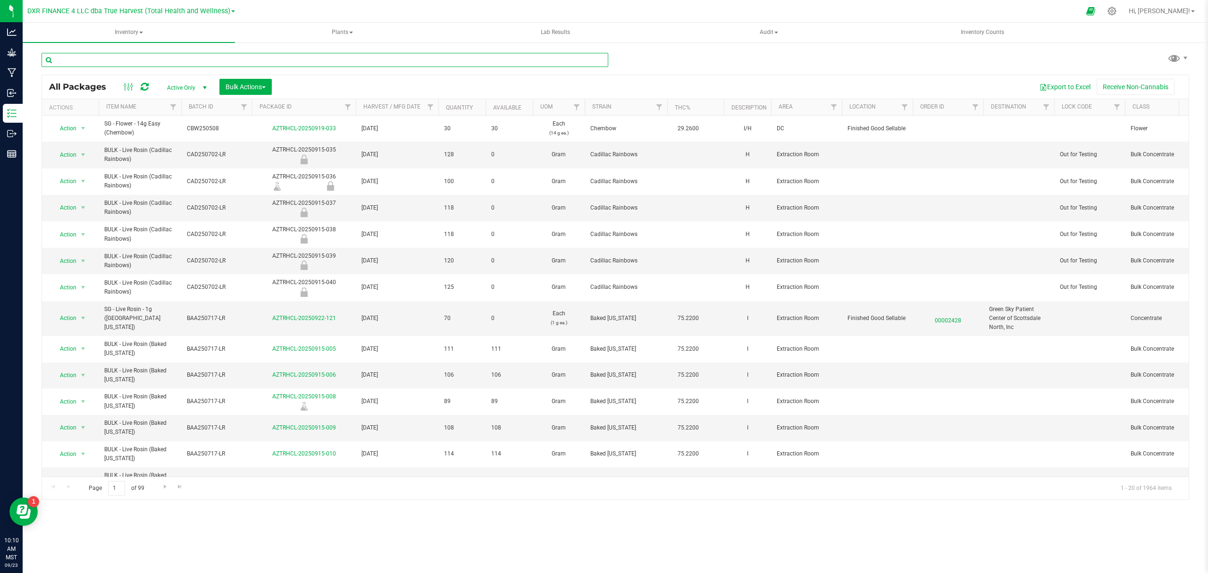
click at [111, 59] on input "text" at bounding box center [325, 60] width 567 height 14
paste input "dvd250626"
type input "dvd250626"
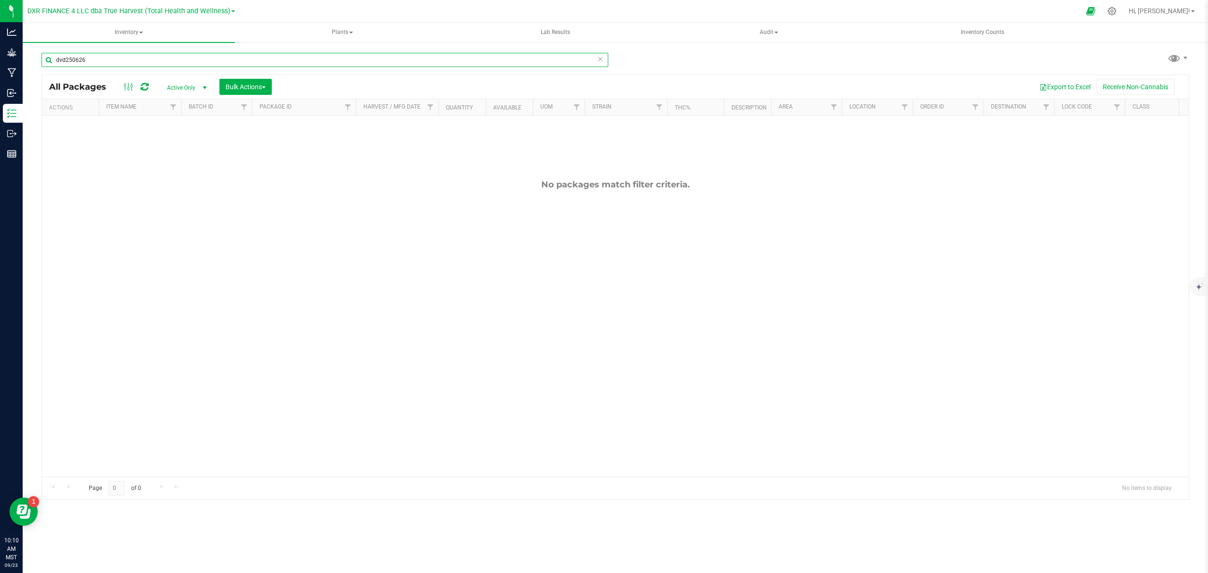
drag, startPoint x: 91, startPoint y: 63, endPoint x: 38, endPoint y: 70, distance: 53.3
click at [38, 70] on div "dvd250626 All Packages Active Only Active Only Lab Samples Locked All Bulk Acti…" at bounding box center [615, 186] width 1185 height 288
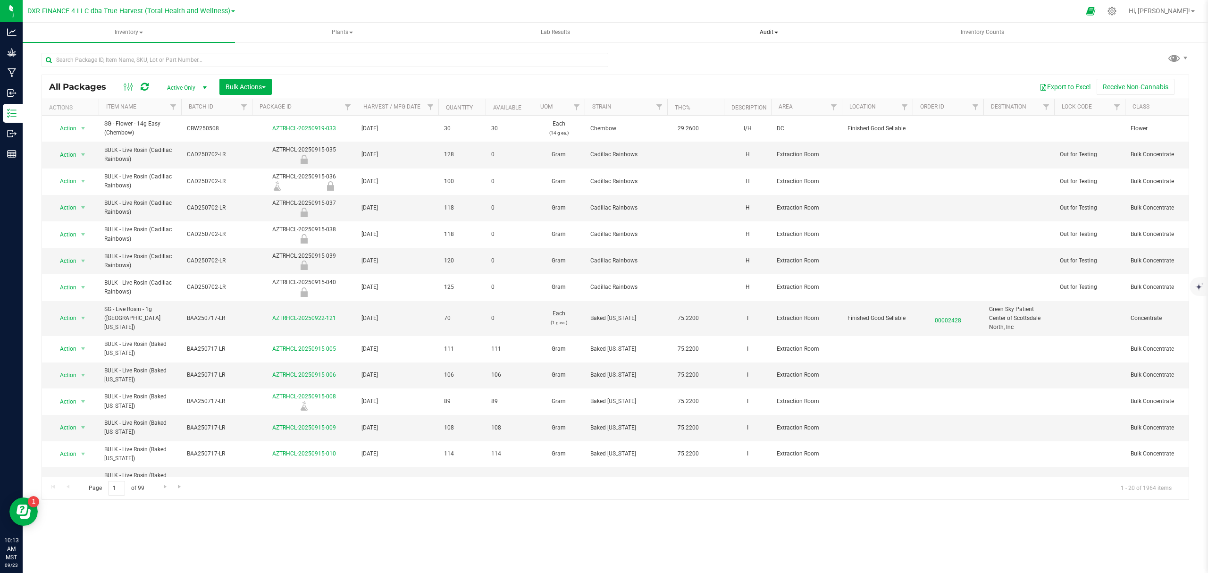
click at [755, 40] on span "Audit" at bounding box center [768, 32] width 211 height 19
drag, startPoint x: 933, startPoint y: 72, endPoint x: 765, endPoint y: 25, distance: 173.7
click at [933, 71] on div "All Packages Active Only Active Only Lab Samples Locked All Bulk Actions Add to…" at bounding box center [615, 272] width 1147 height 456
click at [89, 57] on input "text" at bounding box center [325, 60] width 567 height 14
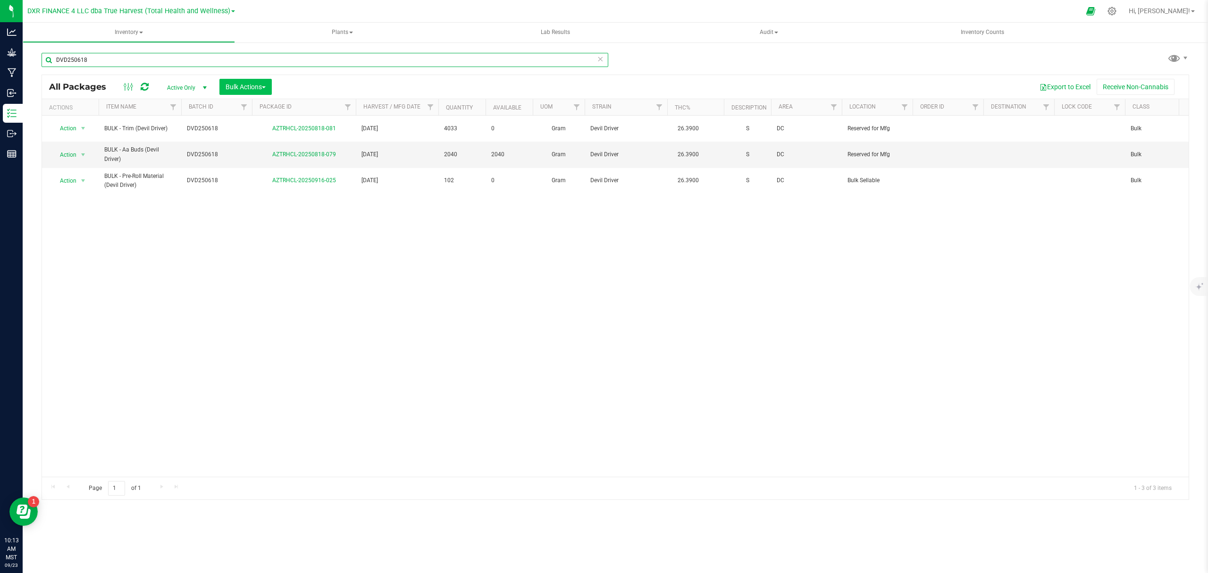
type input "DVD250618"
click at [263, 92] on button "Bulk Actions" at bounding box center [245, 87] width 52 height 16
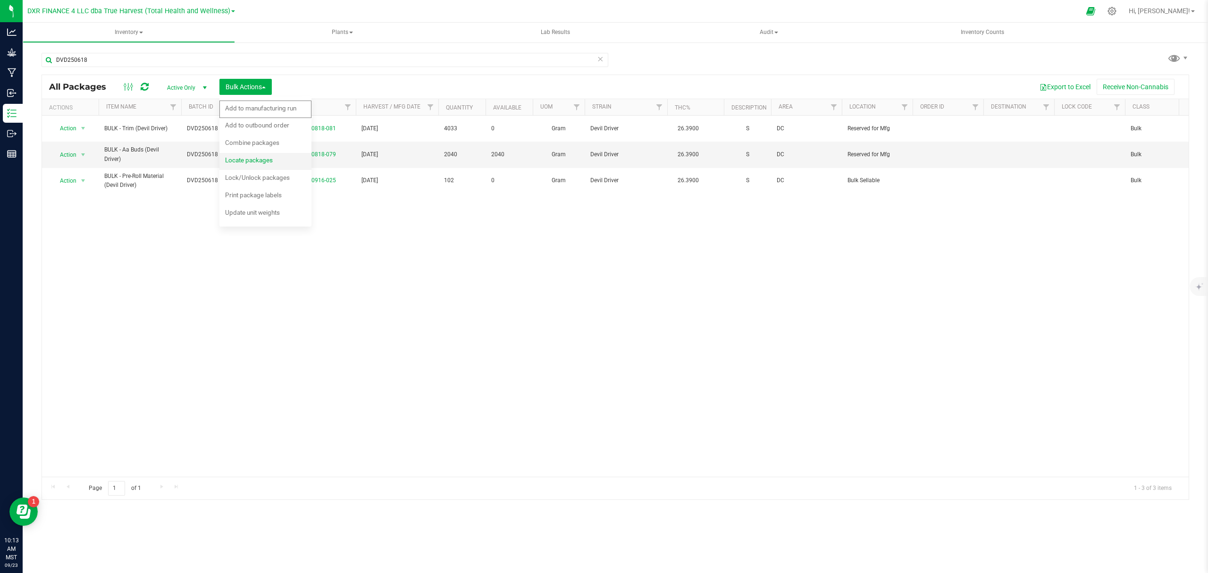
click at [253, 162] on span "Locate packages" at bounding box center [249, 160] width 48 height 8
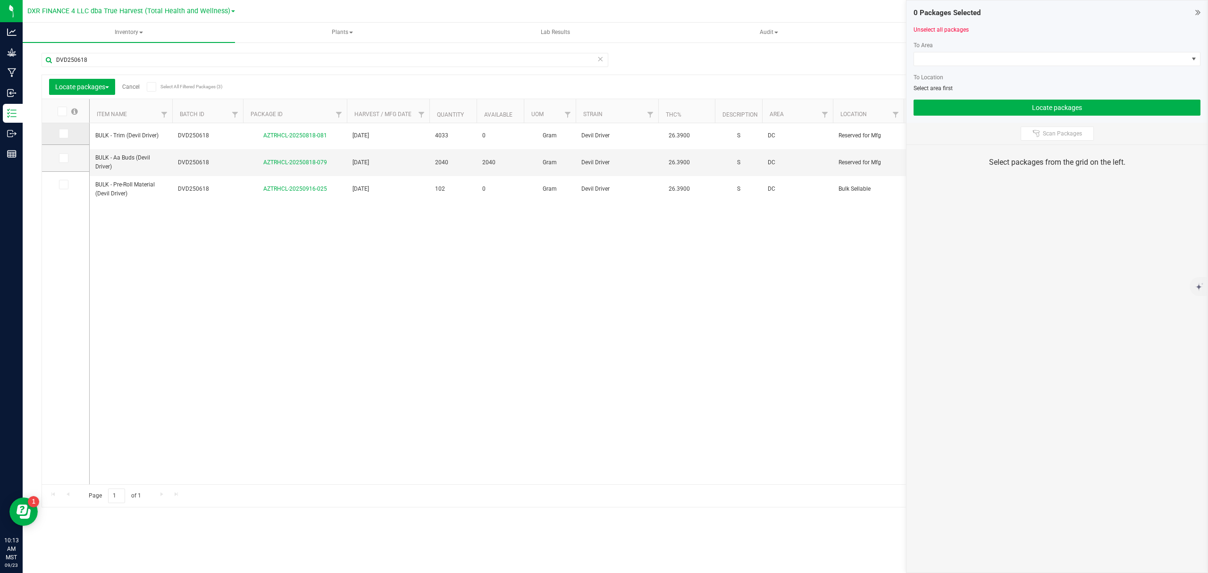
click at [60, 134] on icon at bounding box center [63, 134] width 6 height 0
click at [0, 0] on input "checkbox" at bounding box center [0, 0] width 0 height 0
click at [61, 184] on icon at bounding box center [63, 184] width 6 height 0
click at [0, 0] on input "checkbox" at bounding box center [0, 0] width 0 height 0
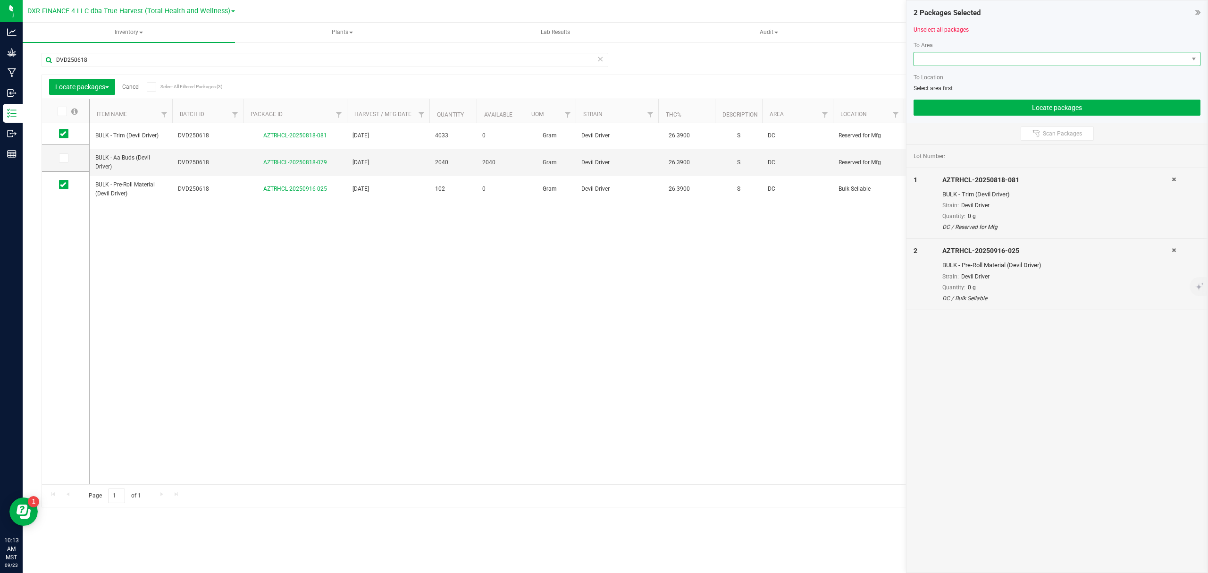
click at [1061, 61] on span at bounding box center [1051, 58] width 274 height 13
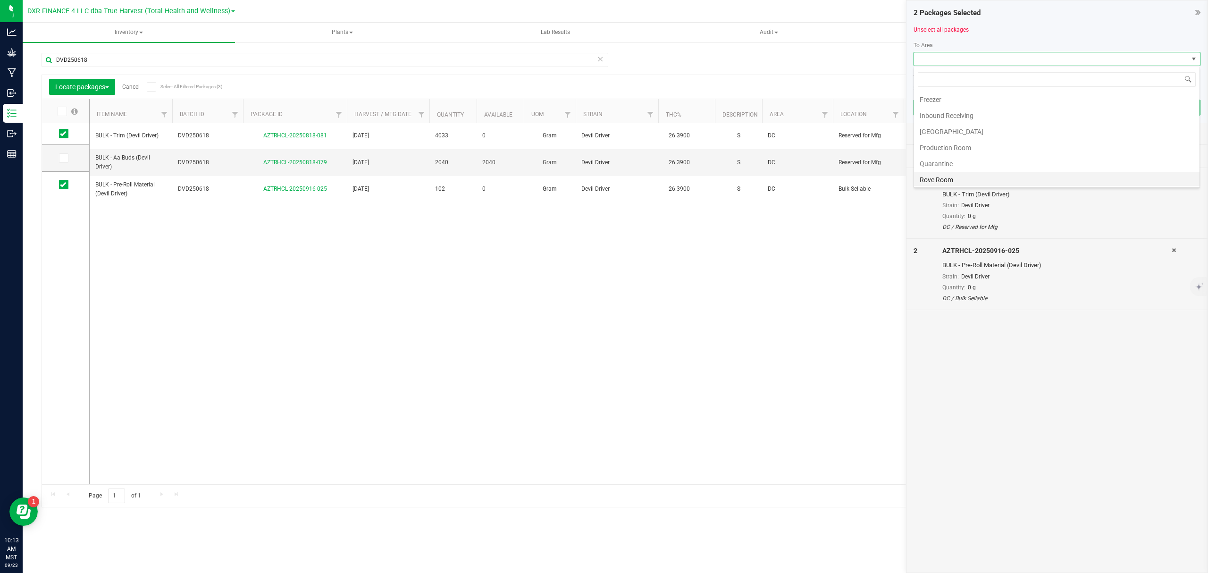
scroll to position [63, 0]
click at [973, 136] on li "Production Room" at bounding box center [1056, 133] width 285 height 16
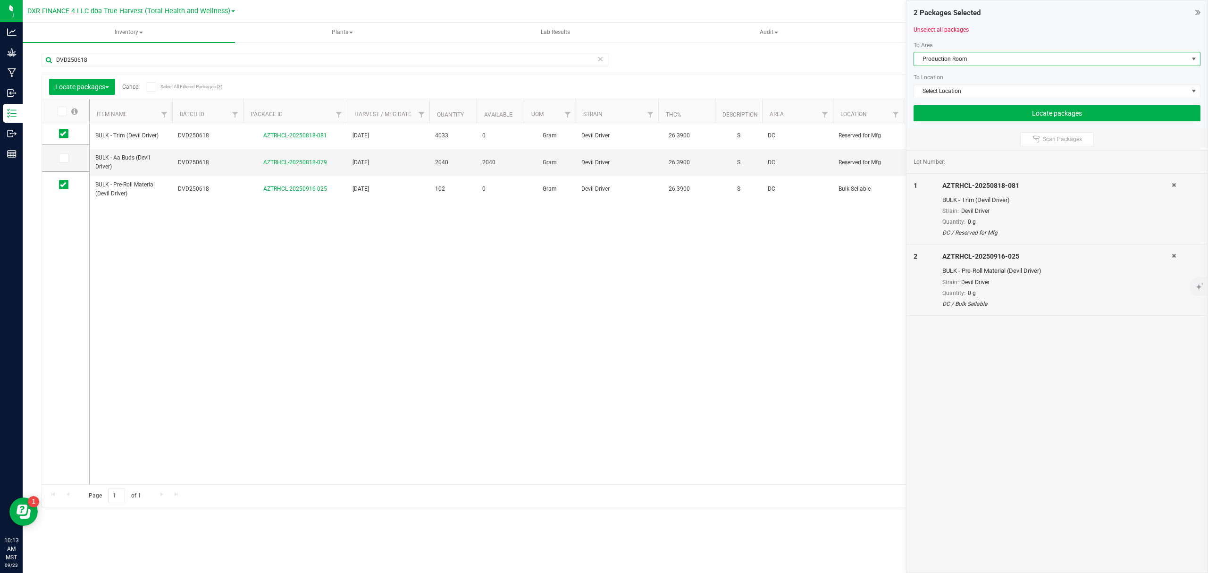
click at [1016, 83] on div "To Area Production Room To Location Select Location" at bounding box center [1056, 69] width 287 height 57
click at [1010, 92] on span "Select Location" at bounding box center [1051, 90] width 274 height 13
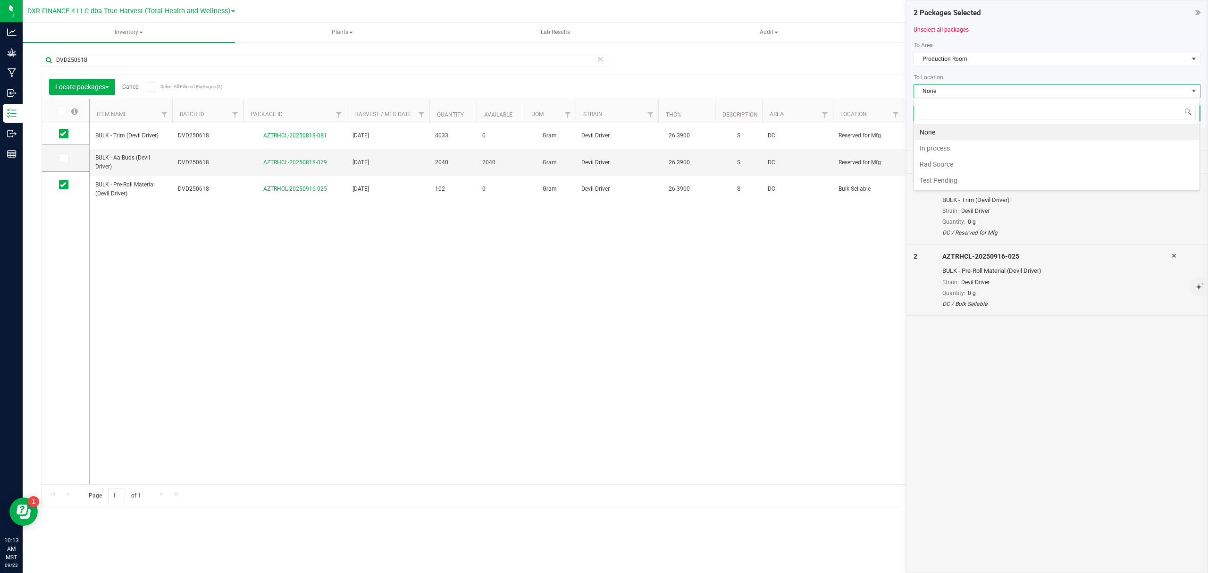
scroll to position [14, 286]
click at [959, 155] on li "In process" at bounding box center [1056, 148] width 285 height 16
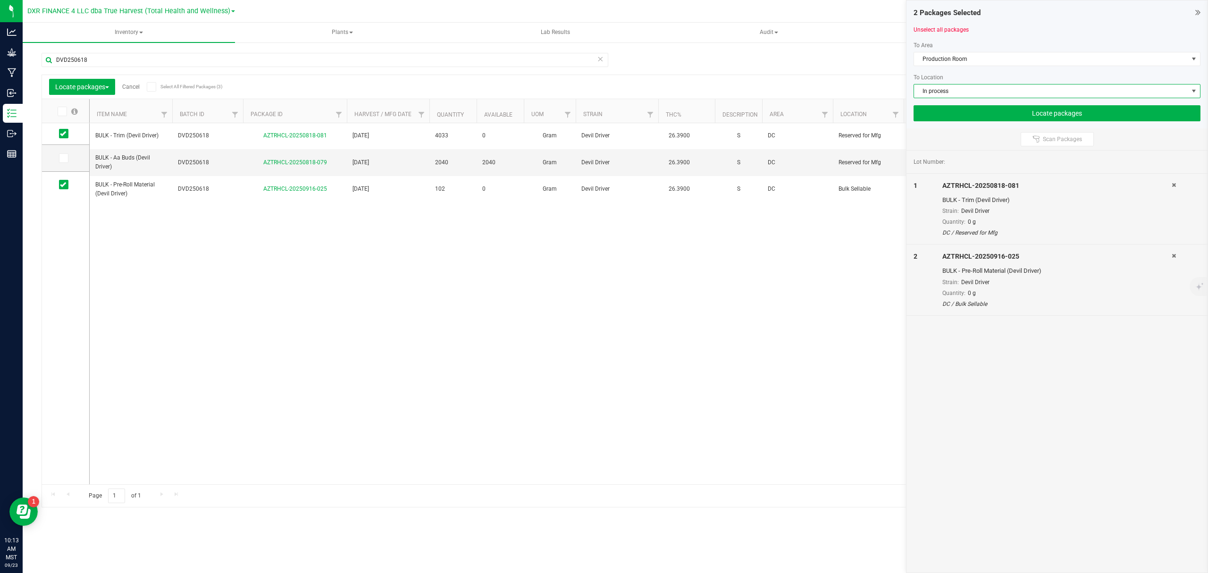
drag, startPoint x: 938, startPoint y: 151, endPoint x: 943, endPoint y: 148, distance: 5.8
click at [940, 151] on div "2 Packages Selected Unselect all packages To Area Production Room To Location I…" at bounding box center [1057, 286] width 302 height 573
drag, startPoint x: 956, startPoint y: 134, endPoint x: 955, endPoint y: 120, distance: 14.7
click at [957, 134] on div "Scan Packages" at bounding box center [1056, 139] width 301 height 22
click at [960, 92] on span "In process" at bounding box center [1051, 90] width 274 height 13
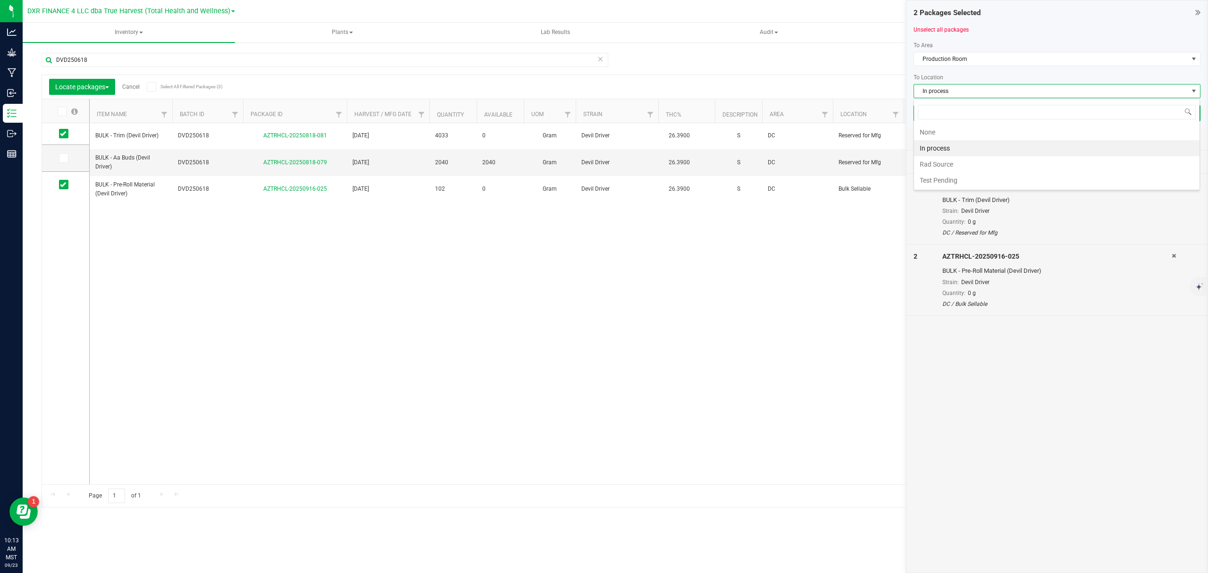
click at [956, 149] on li "In process" at bounding box center [1056, 148] width 285 height 16
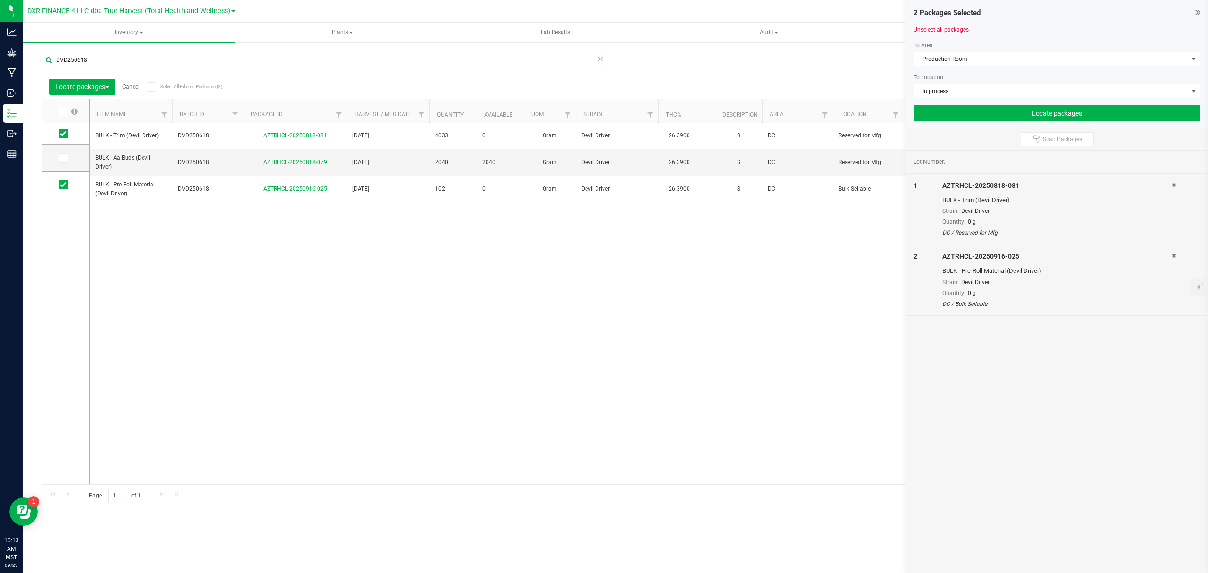
click at [960, 136] on div "Scan Packages" at bounding box center [1056, 139] width 301 height 22
click at [967, 121] on button "Locate packages" at bounding box center [1056, 113] width 287 height 16
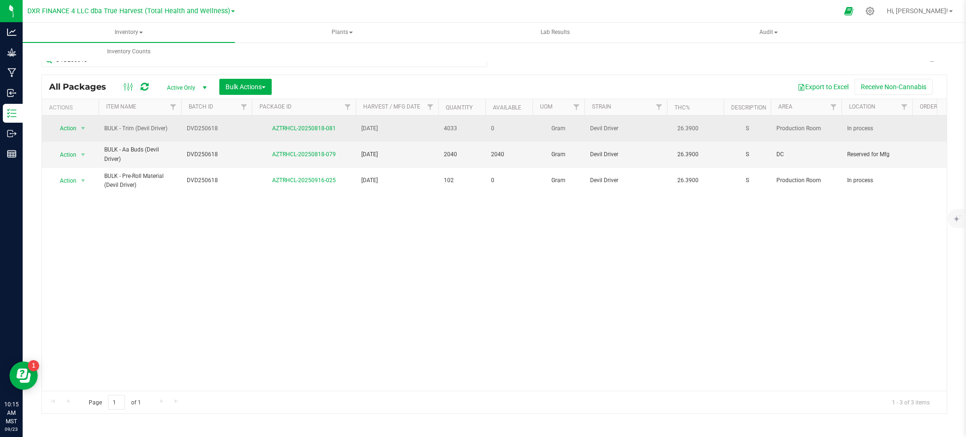
drag, startPoint x: 339, startPoint y: 129, endPoint x: 262, endPoint y: 135, distance: 76.6
click at [262, 135] on td "AZTRHCL-20250818-081" at bounding box center [304, 129] width 104 height 26
copy link "AZTRHCL-20250818-081"
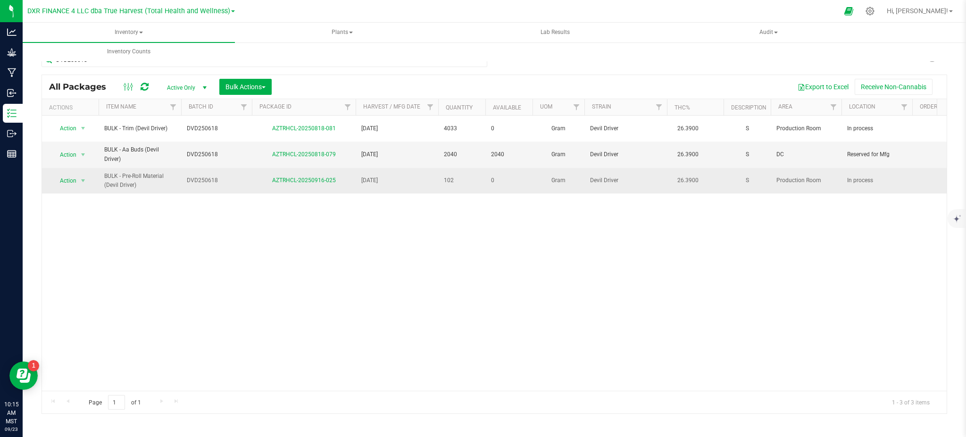
drag, startPoint x: 308, startPoint y: 179, endPoint x: 267, endPoint y: 182, distance: 40.2
click at [267, 182] on td "AZTRHCL-20250916-025" at bounding box center [304, 180] width 104 height 25
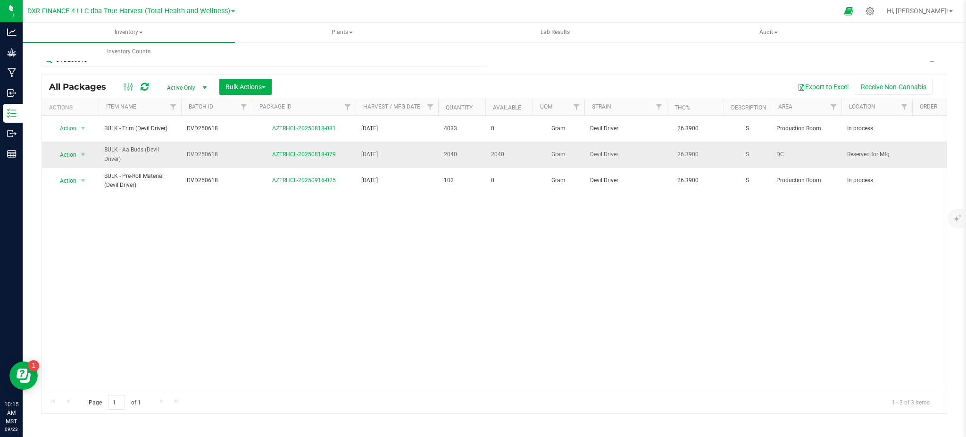
copy link "AZTRHCL-20250916-025"
click at [366, 326] on div "Action Action Adjust qty Create package Edit attributes Global inventory Locate…" at bounding box center [494, 253] width 905 height 275
click at [559, 279] on div "Action Action Adjust qty Create package Edit attributes Global inventory Locate…" at bounding box center [494, 253] width 905 height 275
click at [637, 251] on div "Action Action Adjust qty Create package Edit attributes Global inventory Locate…" at bounding box center [494, 253] width 905 height 275
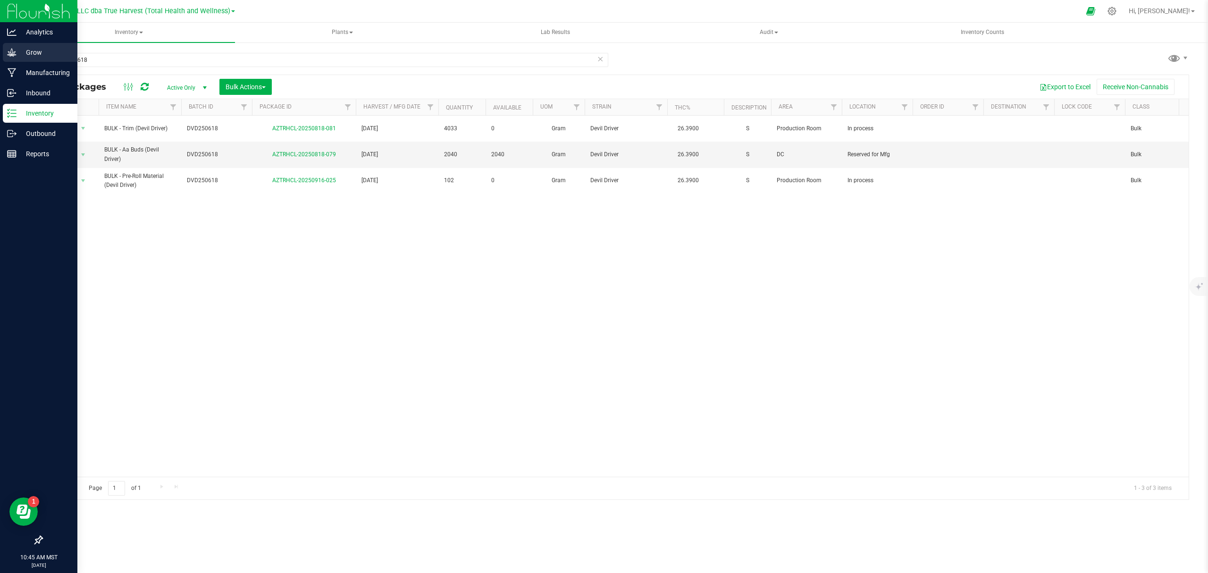
click at [18, 51] on p "Grow" at bounding box center [45, 52] width 57 height 11
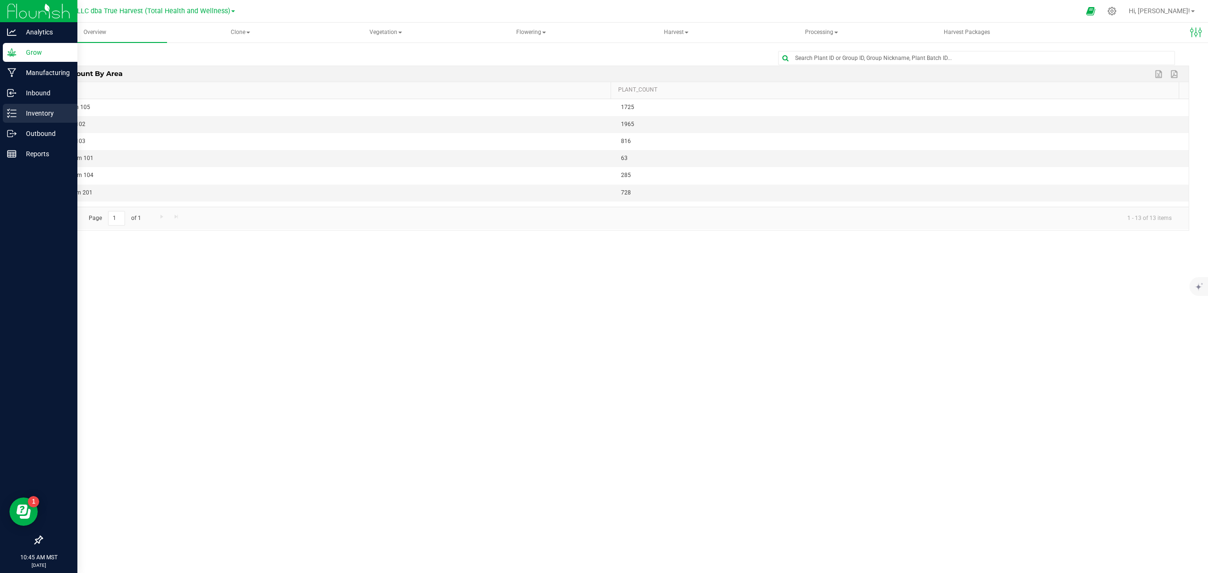
click at [29, 110] on p "Inventory" at bounding box center [45, 113] width 57 height 11
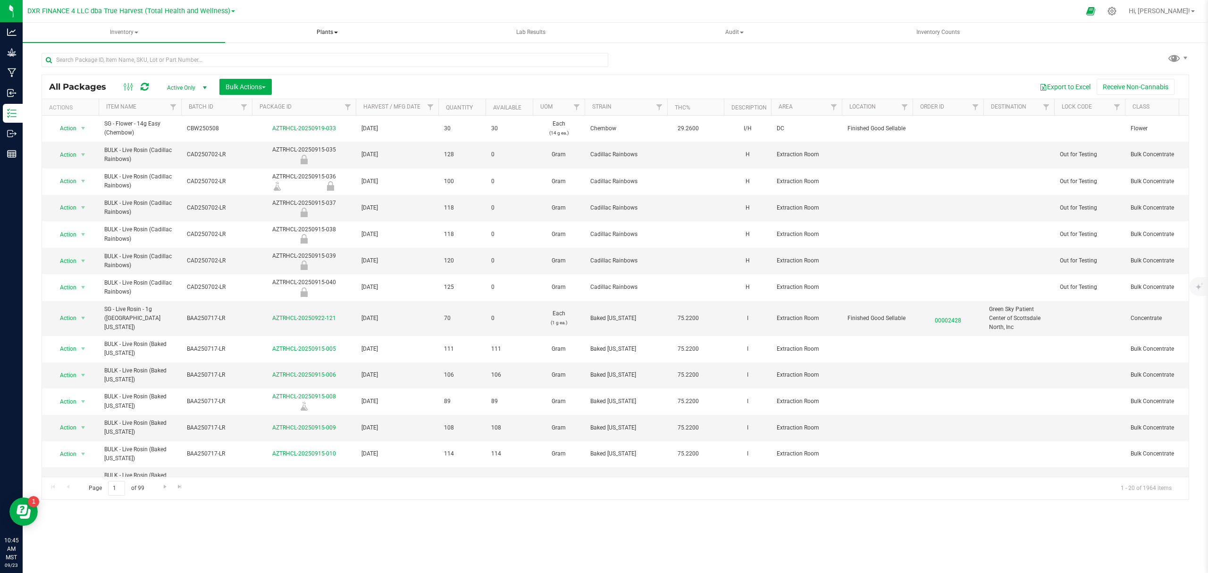
click at [330, 36] on span "Plants" at bounding box center [326, 32] width 201 height 19
click at [293, 57] on li "All plants" at bounding box center [327, 56] width 202 height 11
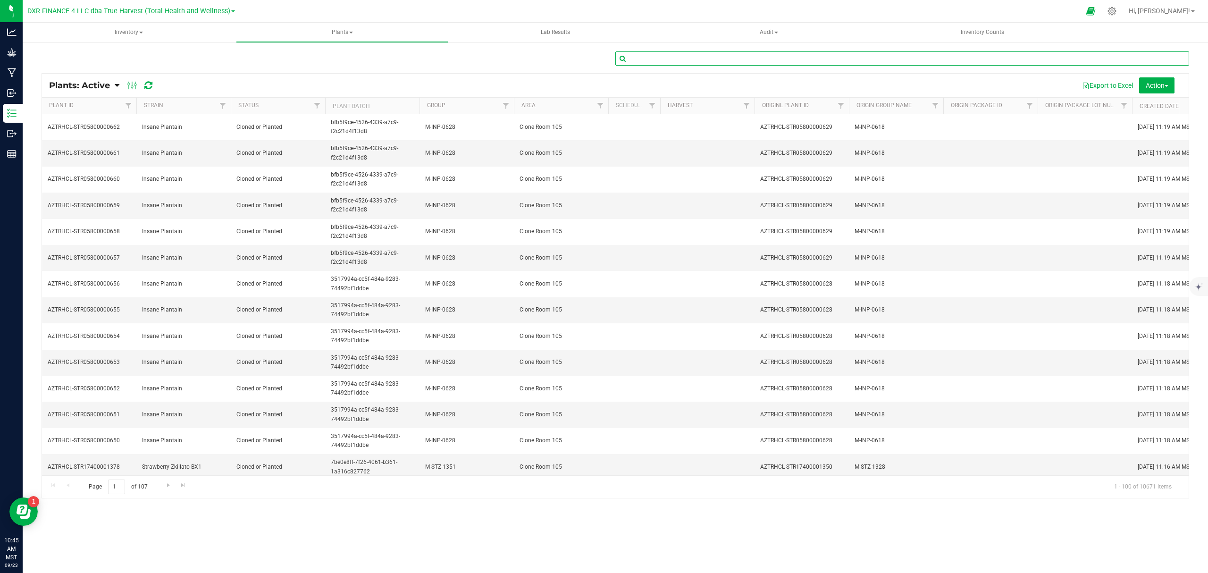
click at [710, 59] on input "text" at bounding box center [902, 58] width 574 height 14
type input "O"
type input "R3ORB1217"
click at [120, 85] on div "Plants: Active Plants: Active Plants: Harvested Plants: Dead Plants: Dead + Out…" at bounding box center [106, 85] width 114 height 11
click at [116, 83] on icon at bounding box center [117, 85] width 5 height 8
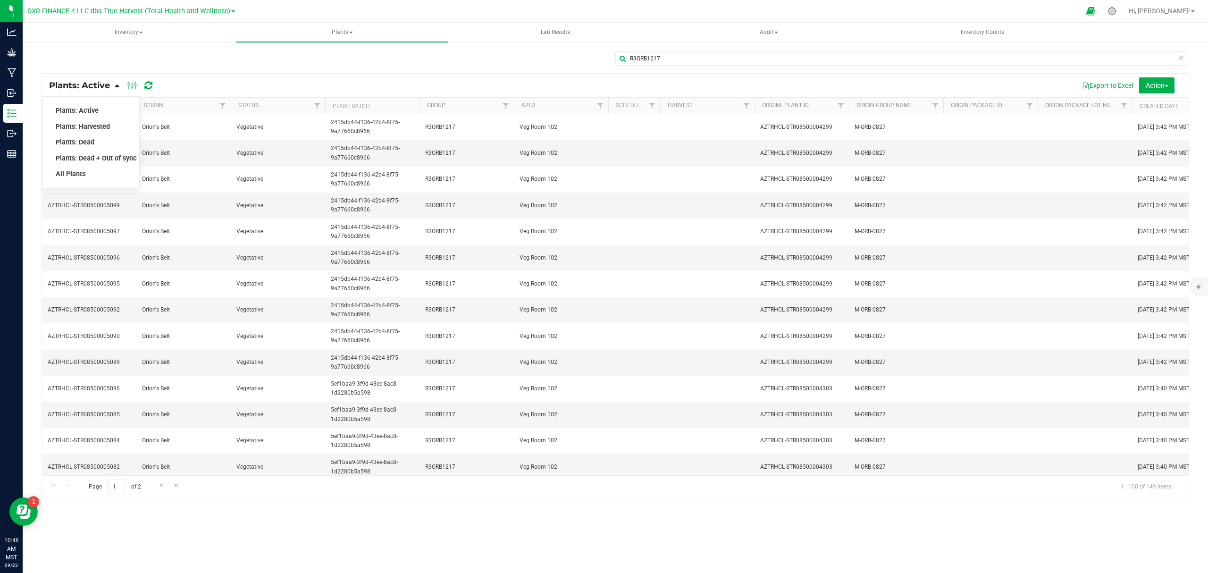
click at [83, 135] on div "Plants: Dead" at bounding box center [90, 142] width 71 height 16
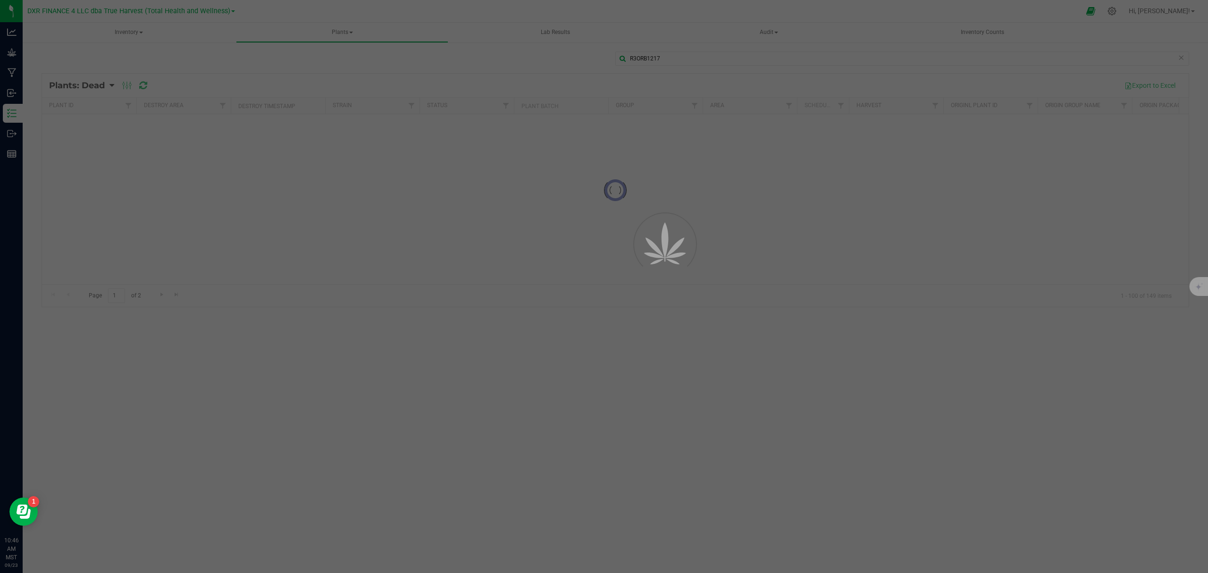
click at [87, 144] on div at bounding box center [604, 286] width 1208 height 573
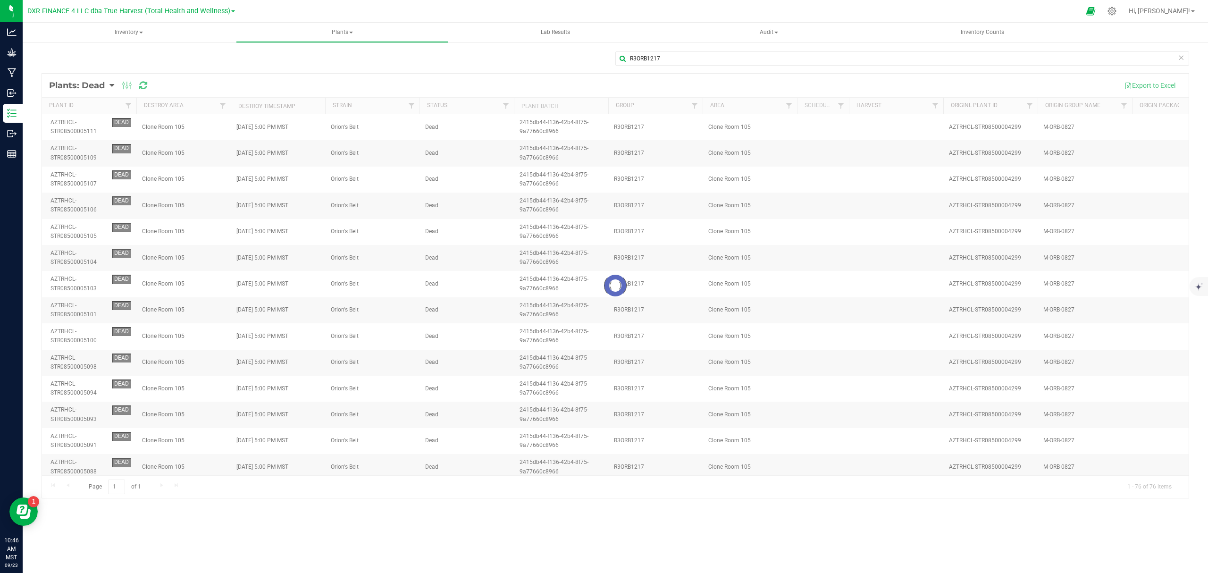
click at [214, 58] on div "R3ORB1217" at bounding box center [615, 62] width 1147 height 22
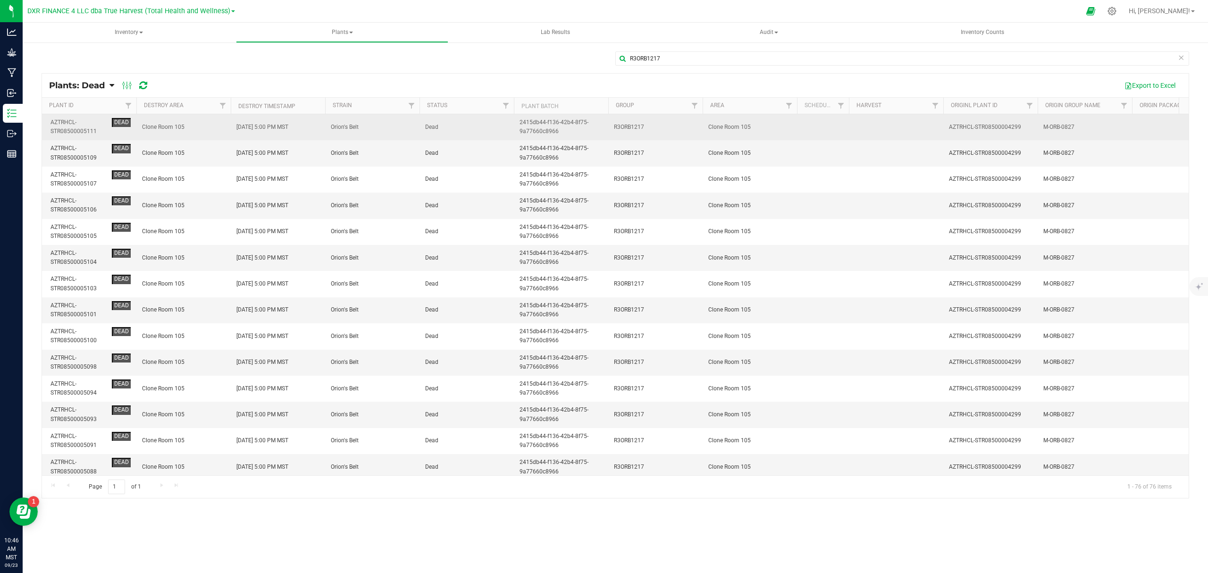
click at [92, 130] on div "AZTRHCL-STR08500005111" at bounding box center [79, 127] width 58 height 18
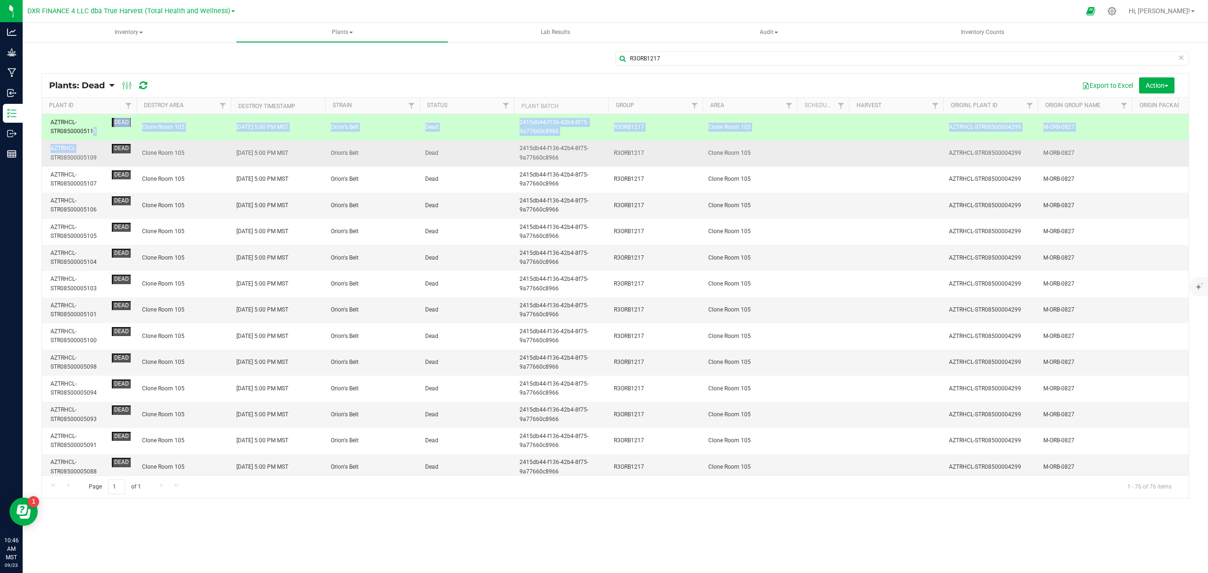
click at [92, 151] on div "AZTRHCL-STR08500005109" at bounding box center [79, 153] width 58 height 18
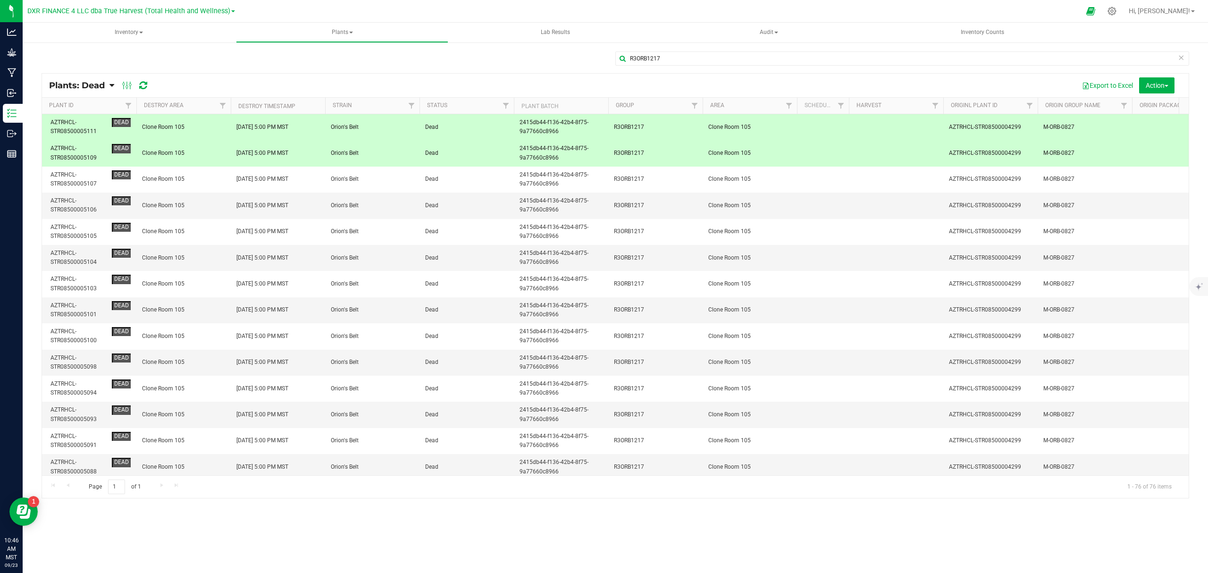
click at [274, 83] on div "Export to Excel Action Schedule destroy Destroy plants Bulk destroy CSV" at bounding box center [670, 85] width 1024 height 16
click at [544, 46] on div "R3ORB1217 Plants: Dead Plants: Active Plants: Harvested Plants: Dead" at bounding box center [615, 275] width 1185 height 466
click at [1149, 82] on span "Action" at bounding box center [1156, 86] width 23 height 8
click at [1152, 106] on span "Revive plants" at bounding box center [1145, 107] width 37 height 8
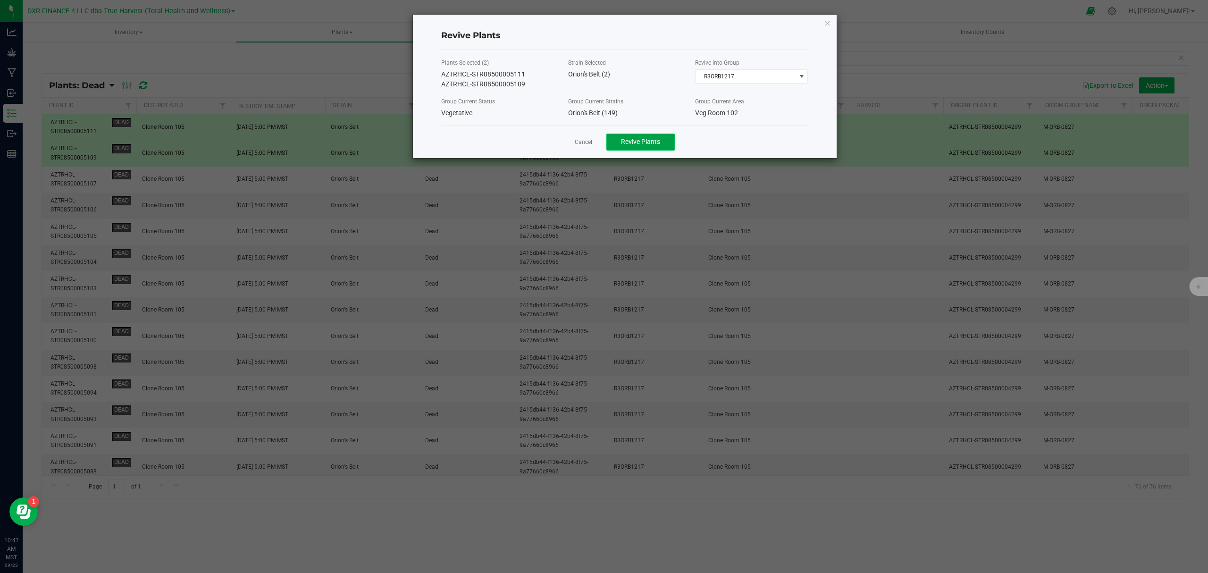
click at [632, 140] on span "Revive Plants" at bounding box center [640, 142] width 39 height 8
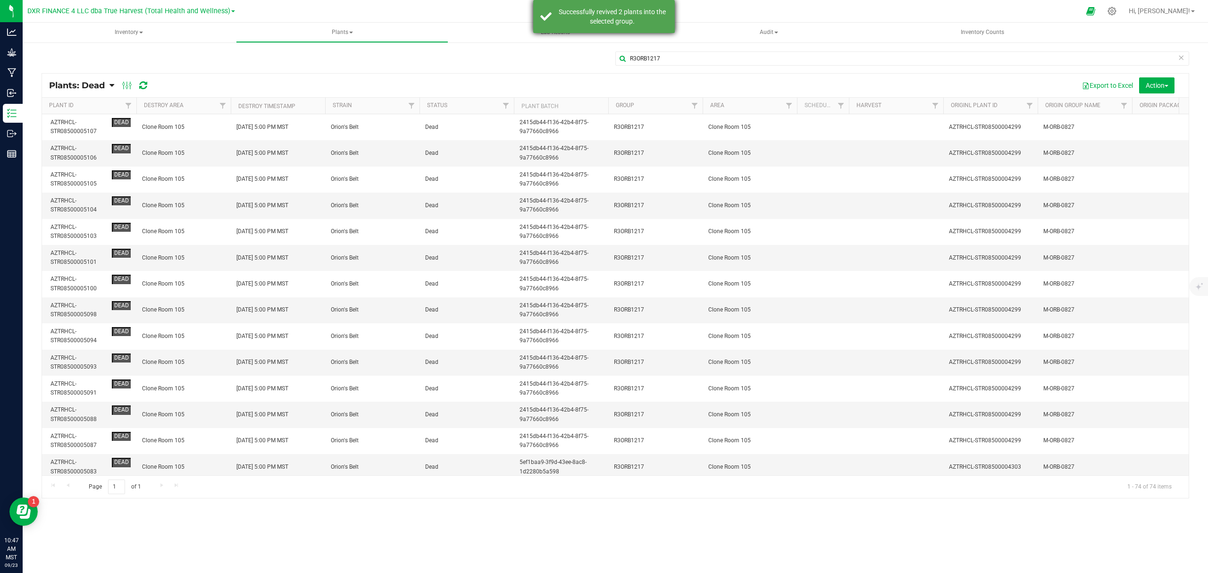
drag, startPoint x: 615, startPoint y: 22, endPoint x: 593, endPoint y: 19, distance: 22.8
click at [615, 22] on div "Successfully revived 2 plants into the selected group." at bounding box center [612, 16] width 111 height 19
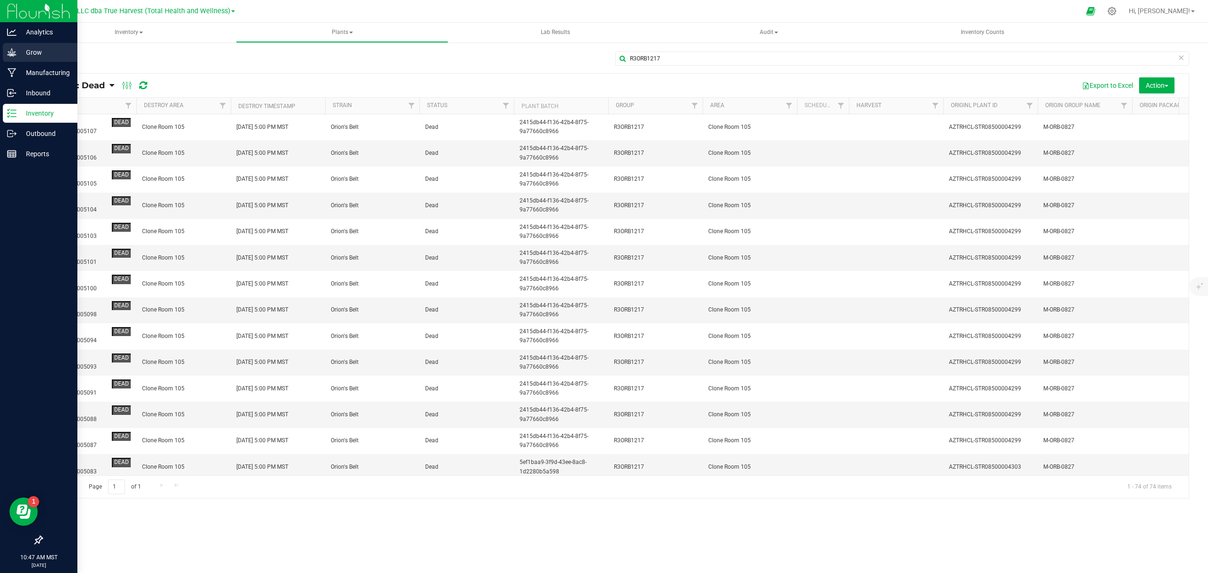
click at [17, 55] on p "Grow" at bounding box center [45, 52] width 57 height 11
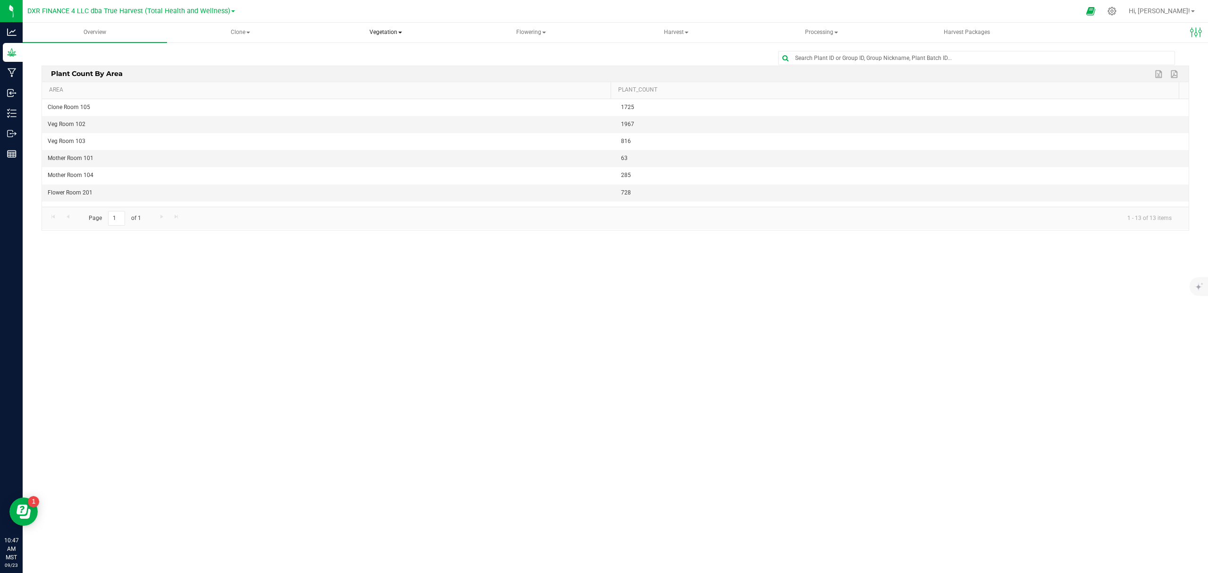
click at [380, 28] on span "Vegetation" at bounding box center [385, 32] width 143 height 19
click at [376, 58] on span "Veg groups" at bounding box center [356, 56] width 60 height 8
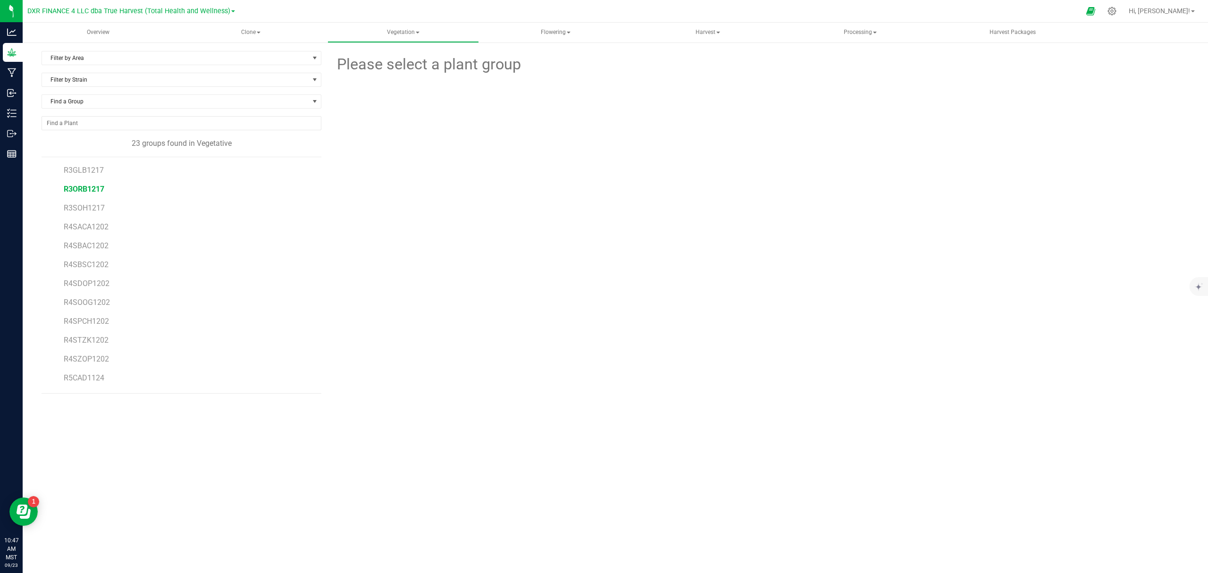
click at [97, 191] on span "R3ORB1217" at bounding box center [84, 188] width 41 height 9
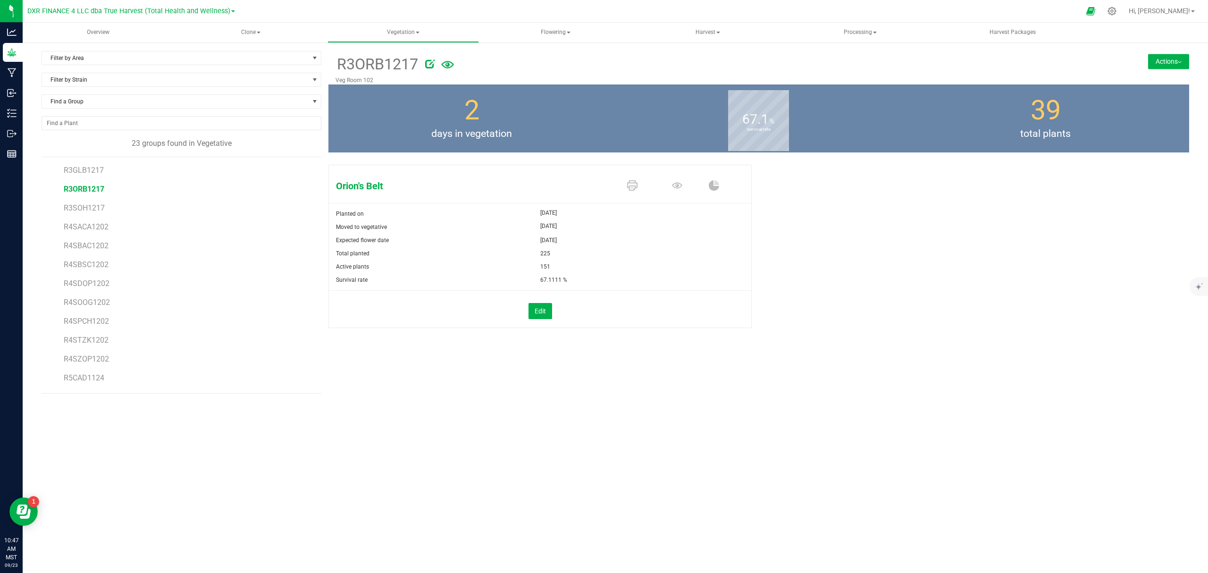
drag, startPoint x: 983, startPoint y: 342, endPoint x: 1040, endPoint y: 303, distance: 68.8
click at [987, 338] on div "Orion's Belt Planted on [DATE] Moved to vegetative [DATE] Expected flower date …" at bounding box center [758, 256] width 860 height 191
click at [1171, 60] on button "Actions" at bounding box center [1168, 61] width 41 height 15
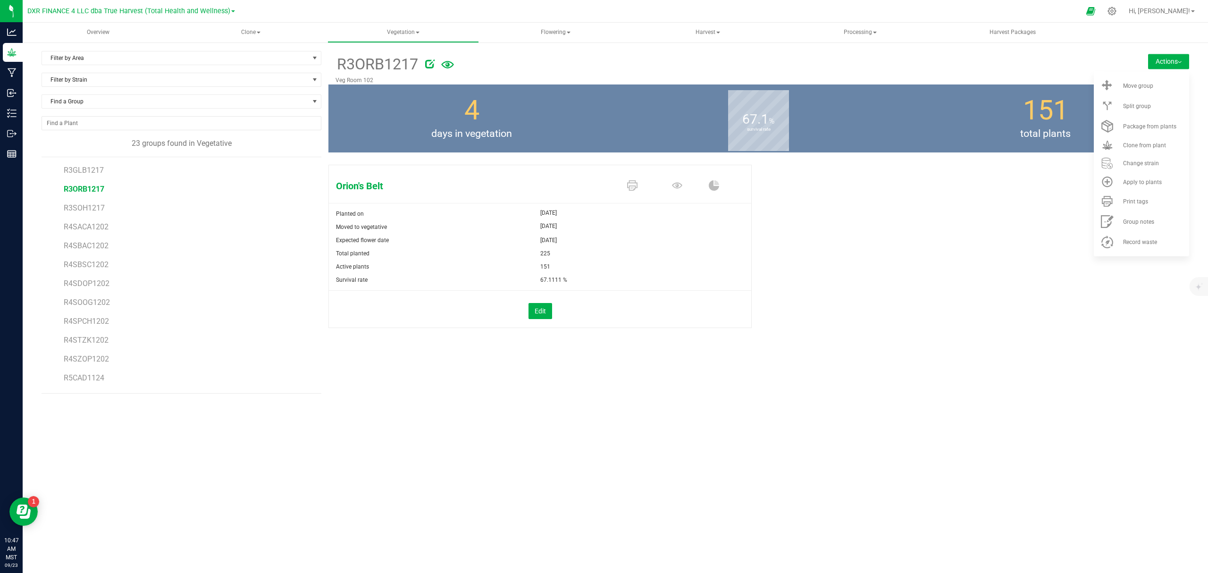
click at [961, 267] on div "Orion's Belt Planted on [DATE] Moved to vegetative [DATE] Expected flower date …" at bounding box center [758, 256] width 860 height 191
click at [451, 65] on icon at bounding box center [447, 65] width 13 height 20
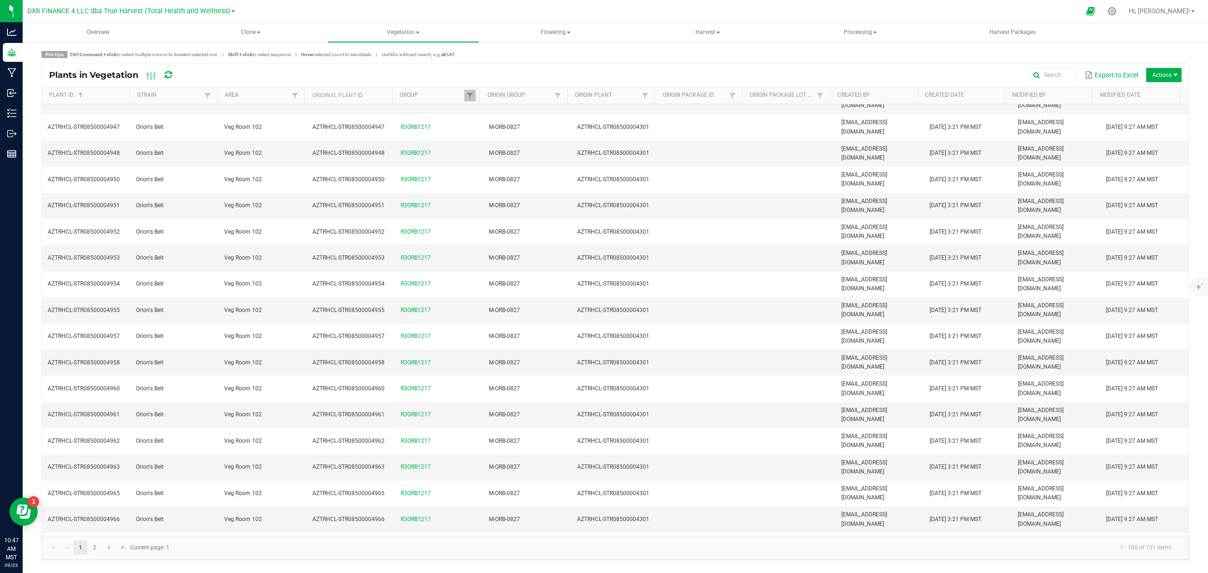
scroll to position [1293, 0]
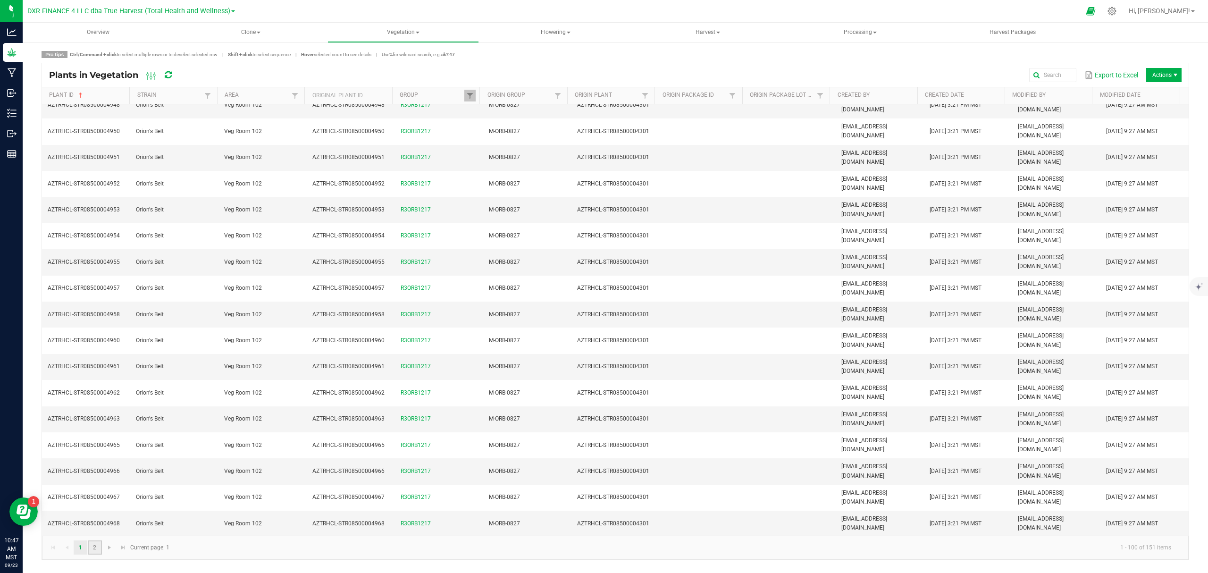
click at [95, 549] on link "2" at bounding box center [95, 547] width 14 height 14
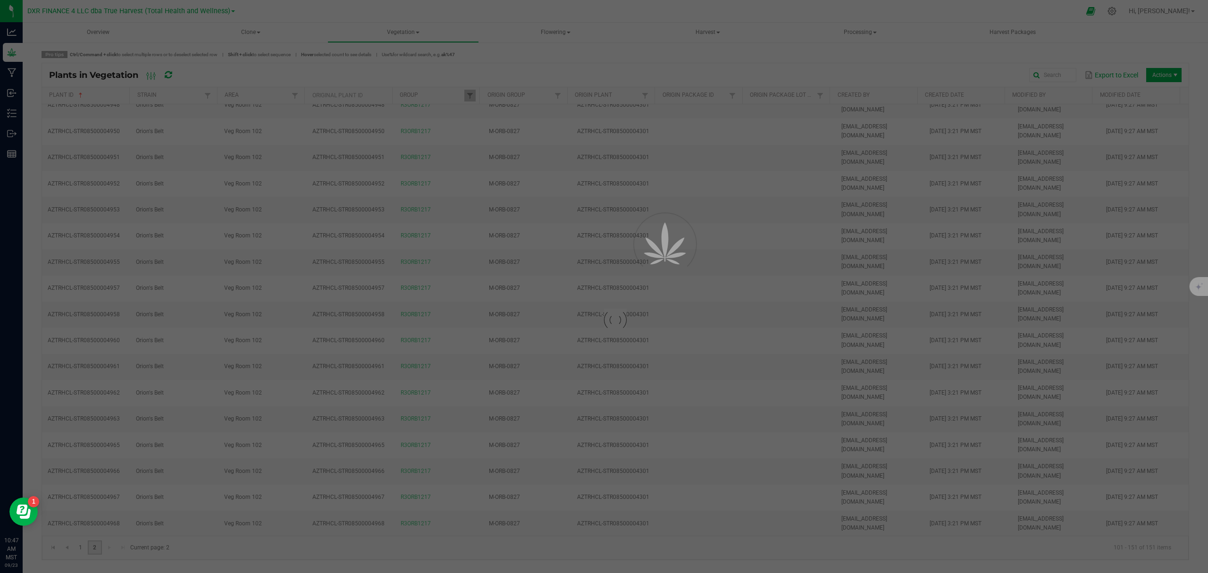
scroll to position [0, 0]
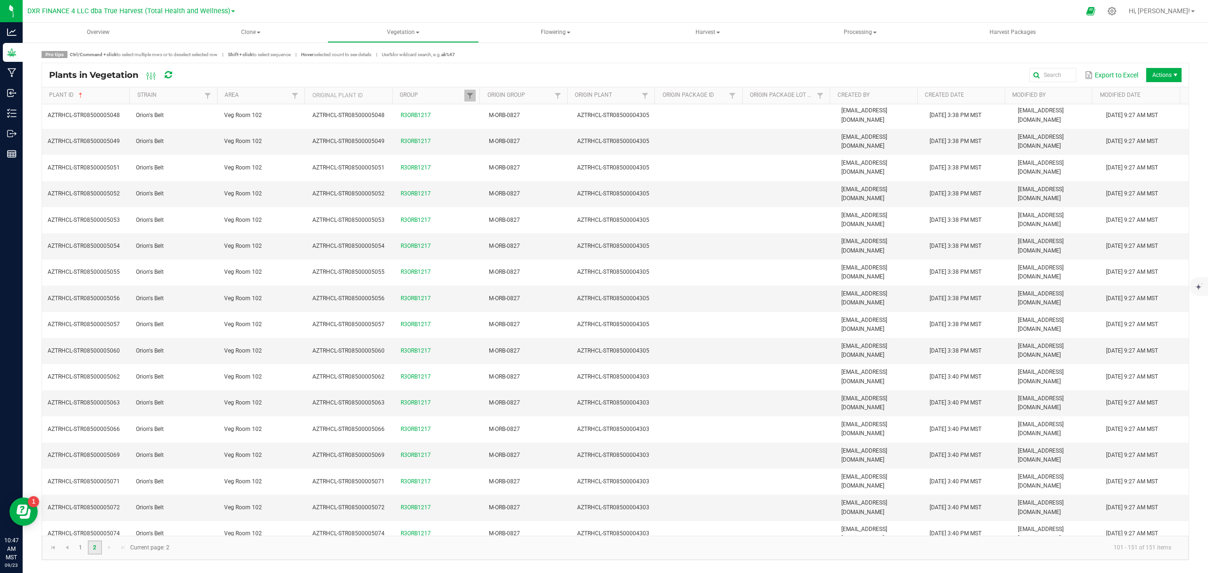
scroll to position [448, 0]
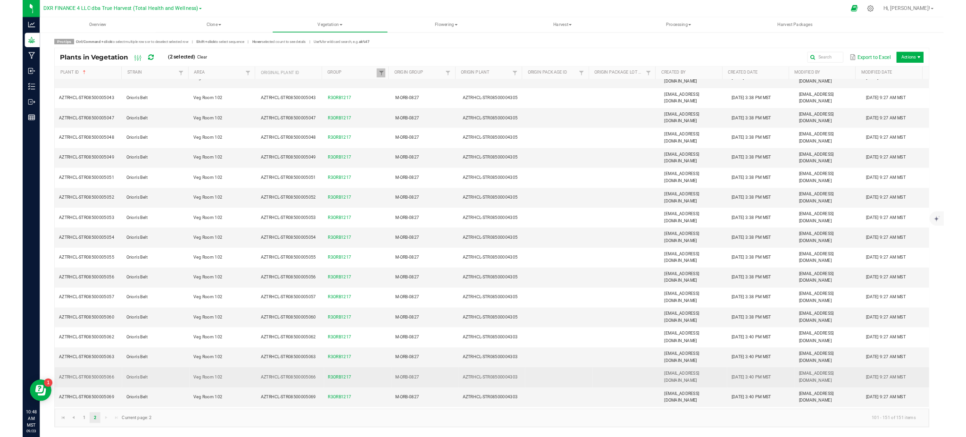
scroll to position [259, 0]
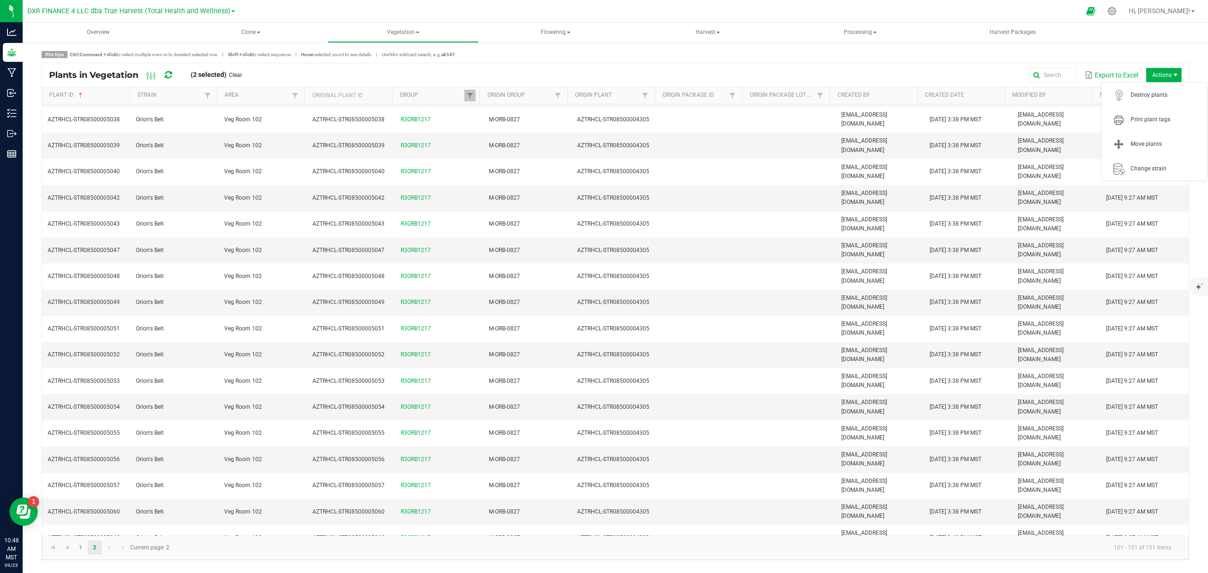
click at [1165, 75] on span "Actions" at bounding box center [1163, 75] width 35 height 14
click at [1165, 116] on span "Print plant tags" at bounding box center [1165, 120] width 71 height 8
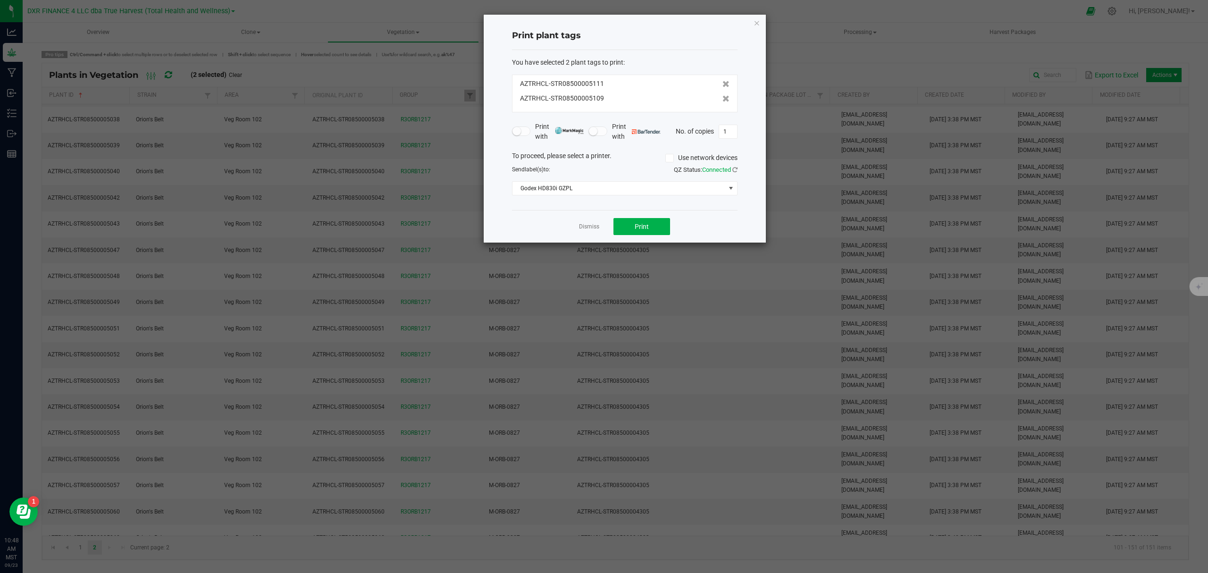
drag, startPoint x: 702, startPoint y: 230, endPoint x: 627, endPoint y: 218, distance: 76.0
click at [687, 229] on div "Dismiss Print" at bounding box center [624, 226] width 225 height 33
click at [636, 221] on button "Print" at bounding box center [641, 226] width 57 height 17
drag, startPoint x: 539, startPoint y: 220, endPoint x: 582, endPoint y: 226, distance: 43.9
click at [540, 220] on div "Dismiss Print" at bounding box center [624, 226] width 225 height 33
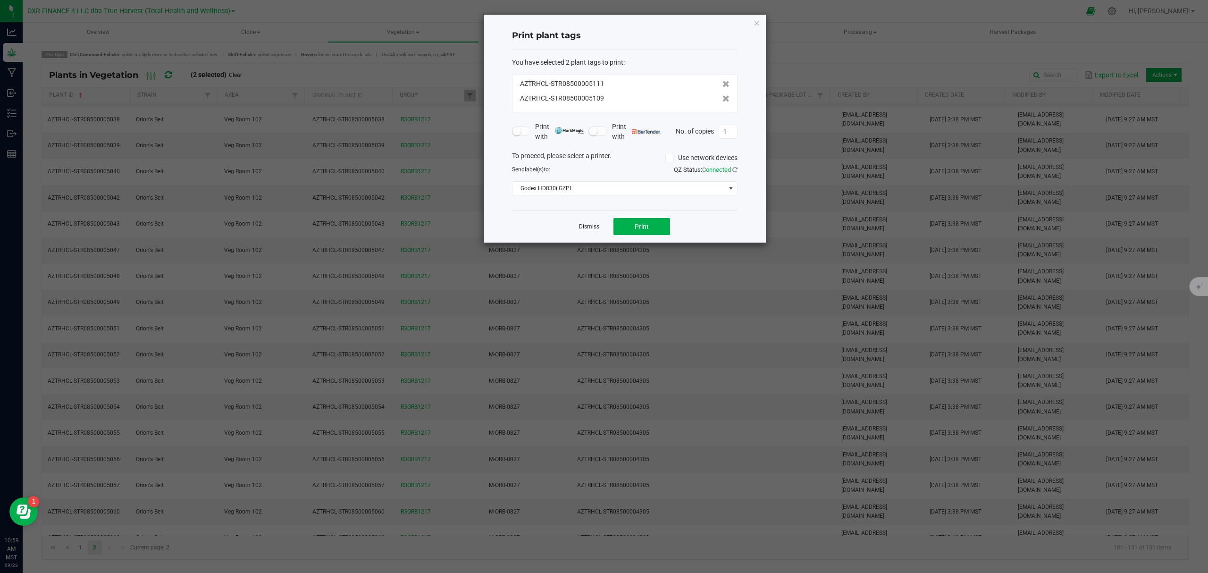
click at [583, 226] on link "Dismiss" at bounding box center [589, 227] width 20 height 8
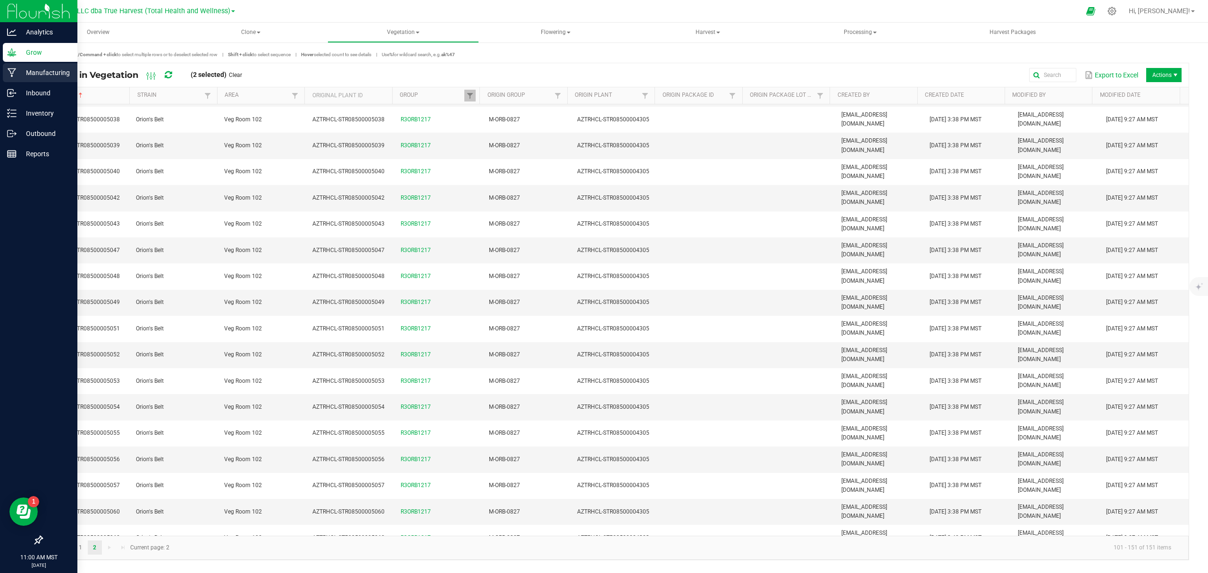
click at [20, 75] on p "Manufacturing" at bounding box center [45, 72] width 57 height 11
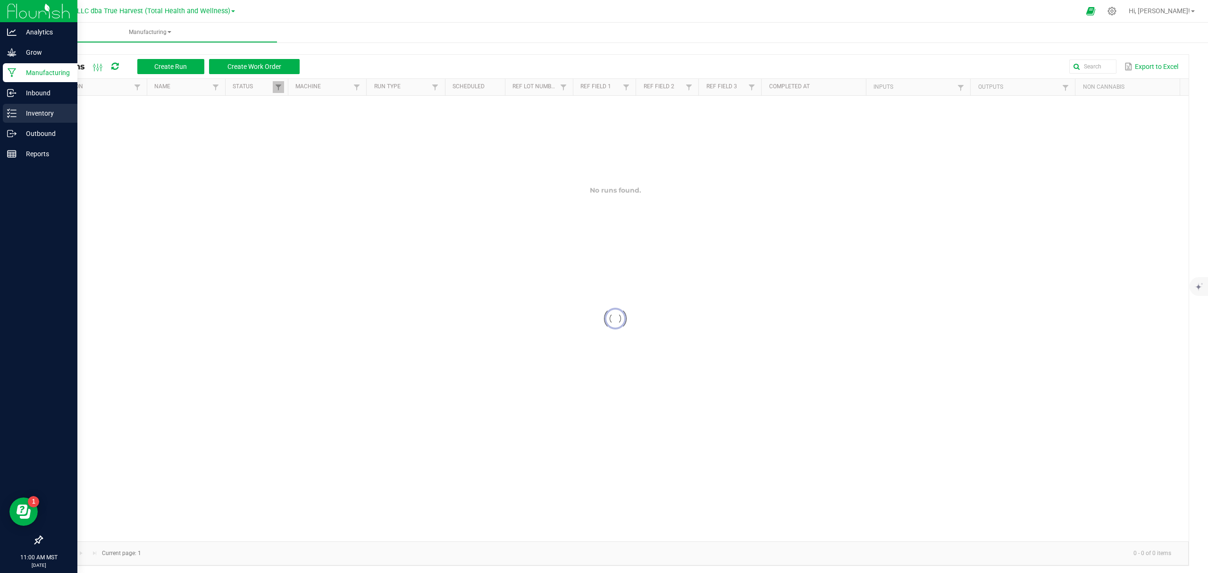
click at [29, 111] on p "Inventory" at bounding box center [45, 113] width 57 height 11
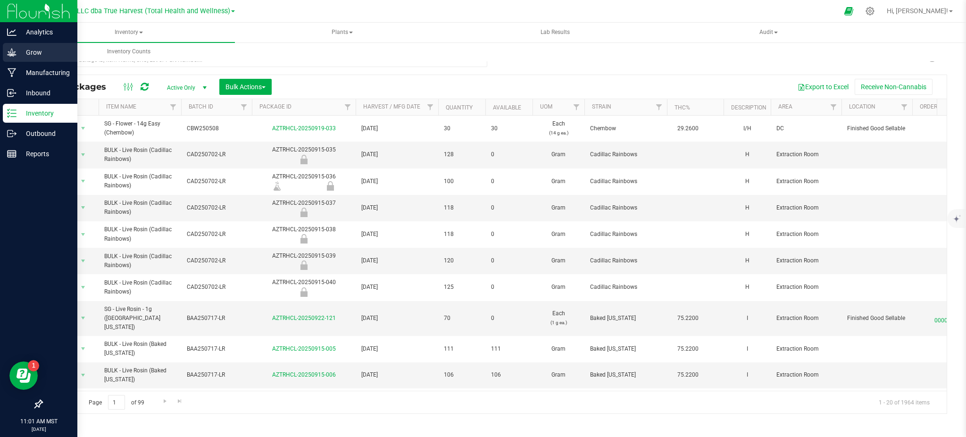
click at [19, 50] on p "Grow" at bounding box center [45, 52] width 57 height 11
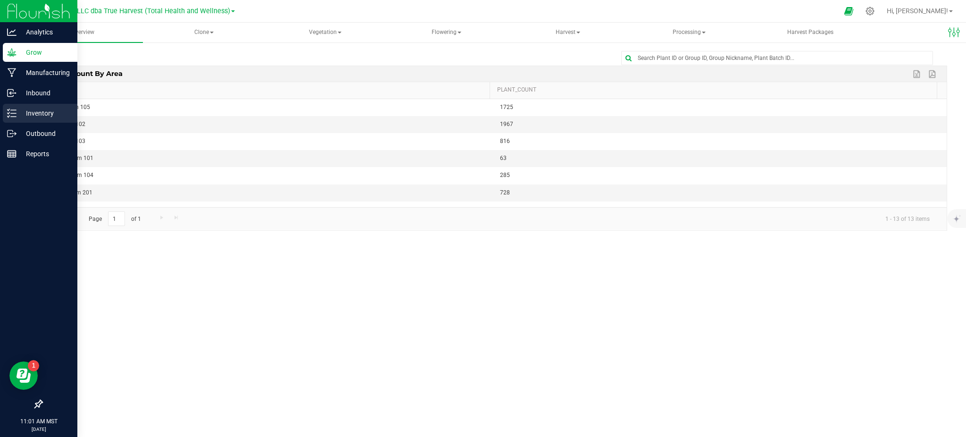
click at [34, 114] on p "Inventory" at bounding box center [45, 113] width 57 height 11
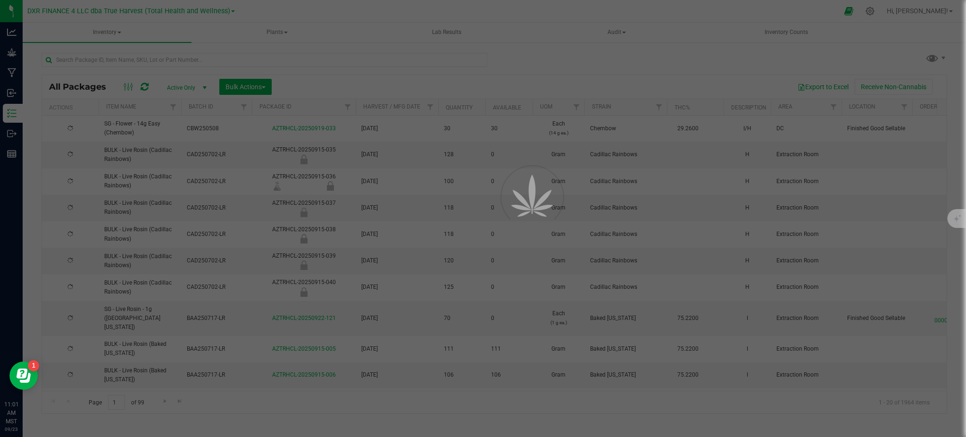
click at [114, 57] on div at bounding box center [483, 218] width 966 height 437
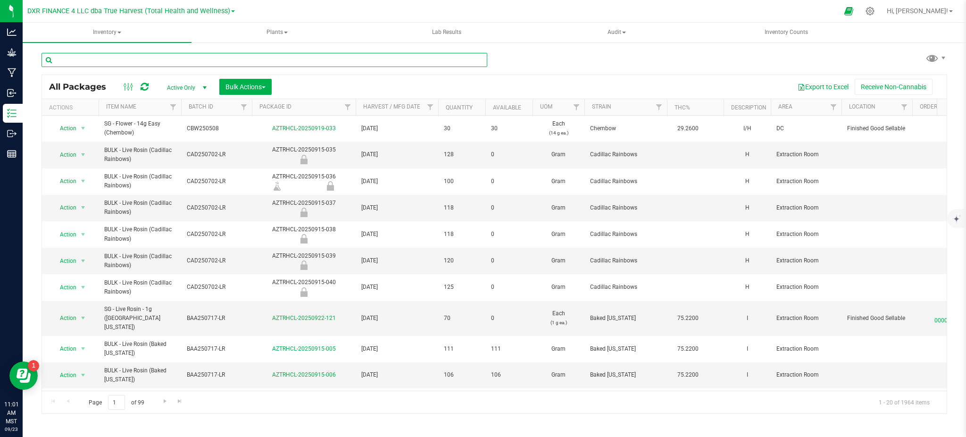
click at [82, 61] on input "text" at bounding box center [265, 60] width 446 height 14
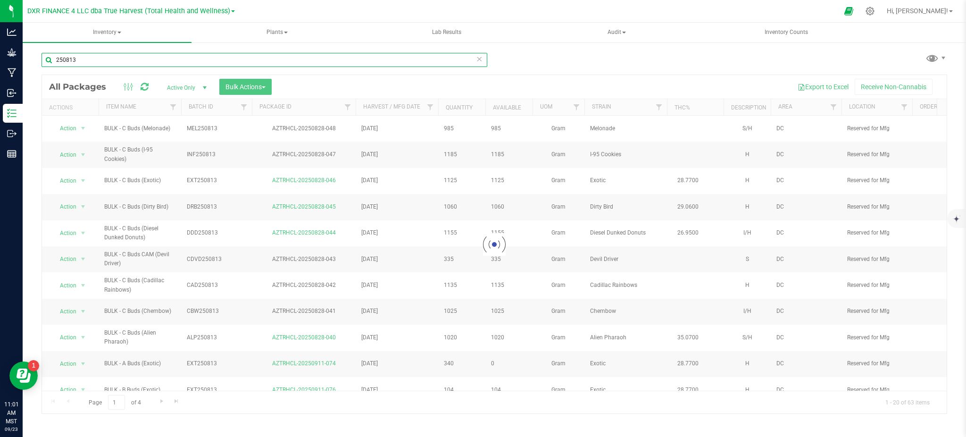
type input "250813"
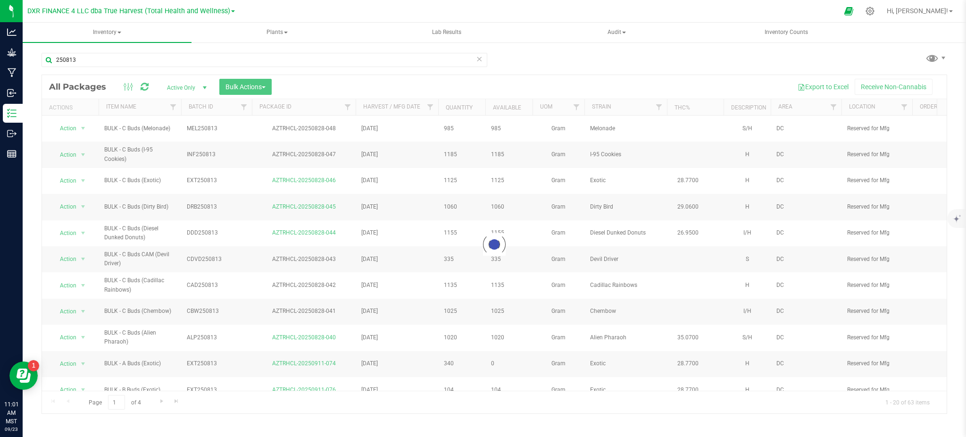
click at [562, 55] on div "250813 Loading... All Packages Active Only Active Only Lab Samples Locked All B…" at bounding box center [495, 229] width 906 height 370
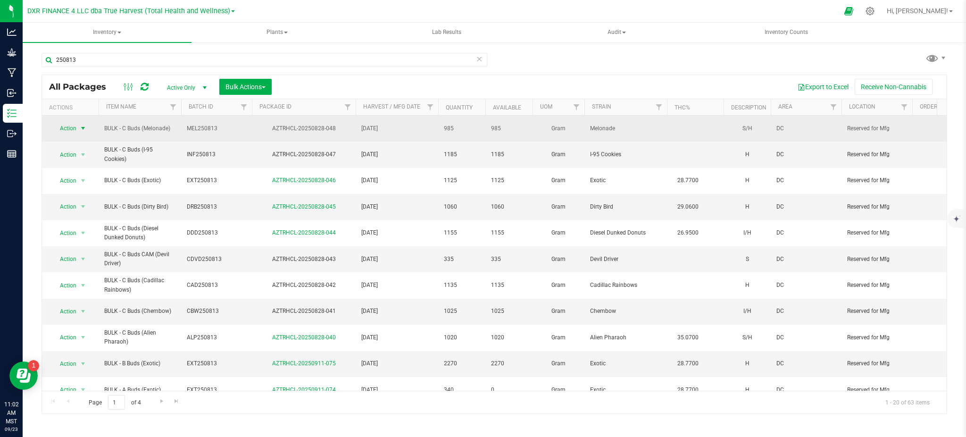
drag, startPoint x: 80, startPoint y: 122, endPoint x: 85, endPoint y: 121, distance: 5.3
click at [80, 125] on span "select" at bounding box center [83, 129] width 8 height 8
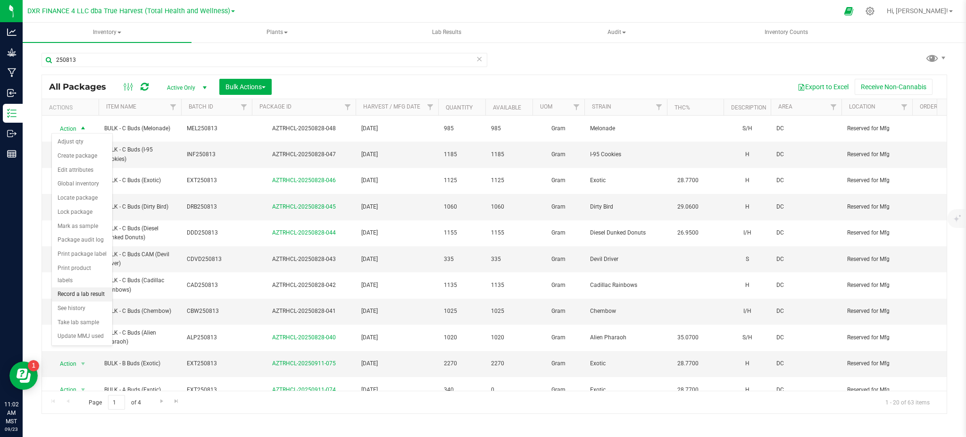
click at [84, 298] on li "Record a lab result" at bounding box center [82, 294] width 60 height 14
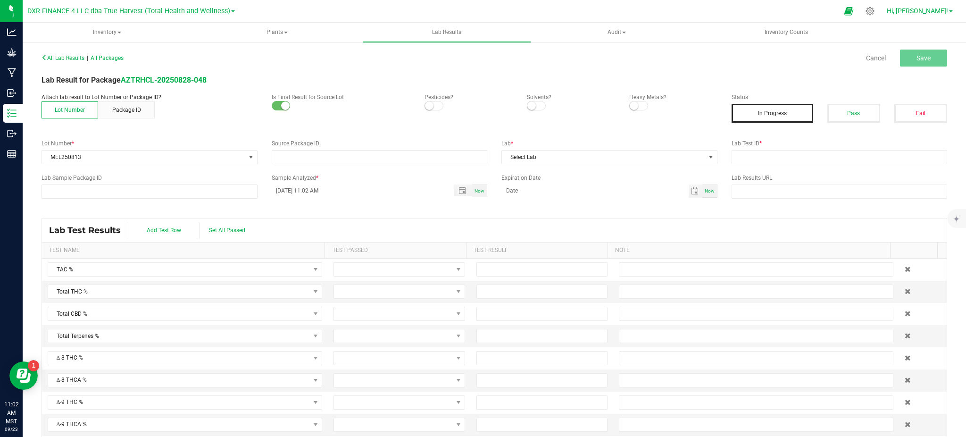
type input "AZTRHCL-20250828-048"
click at [785, 155] on input "text" at bounding box center [840, 157] width 216 height 14
paste input "TE50902006-009"
type input "TE50902006-009"
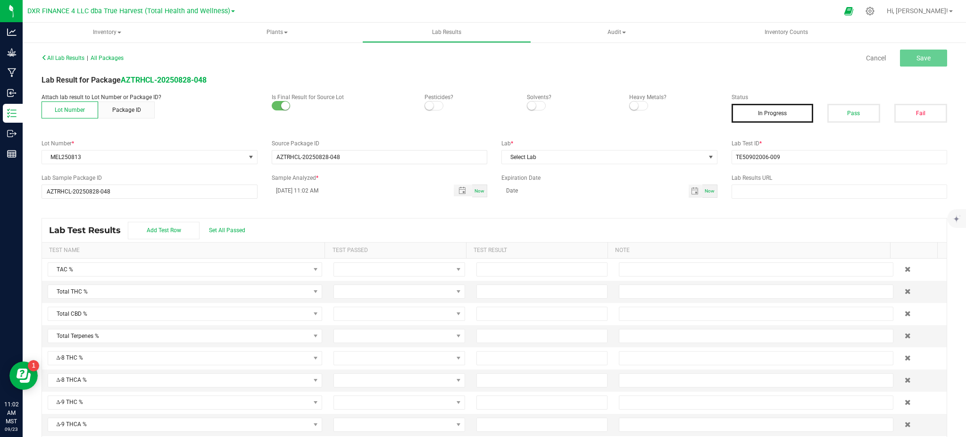
click at [425, 104] on small at bounding box center [429, 105] width 8 height 8
click at [527, 103] on small at bounding box center [531, 105] width 8 height 8
click at [630, 105] on small at bounding box center [634, 105] width 8 height 8
click at [843, 113] on button "Pass" at bounding box center [853, 113] width 53 height 19
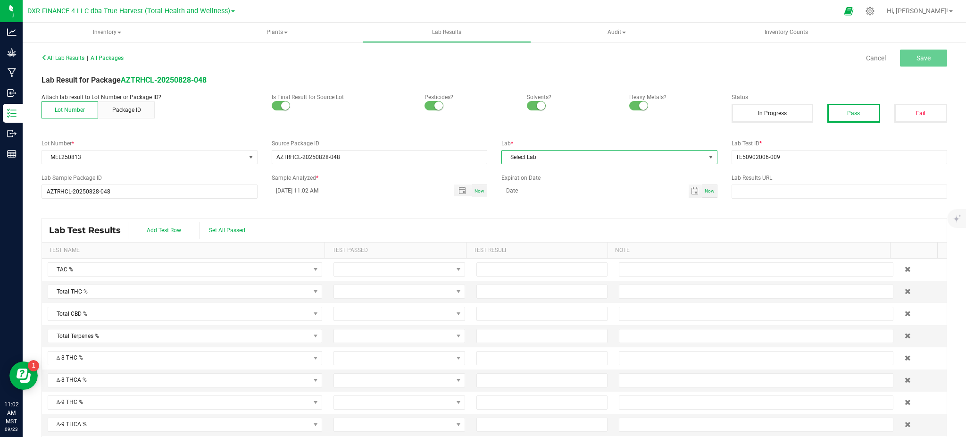
click at [561, 161] on span "Select Lab" at bounding box center [603, 156] width 203 height 13
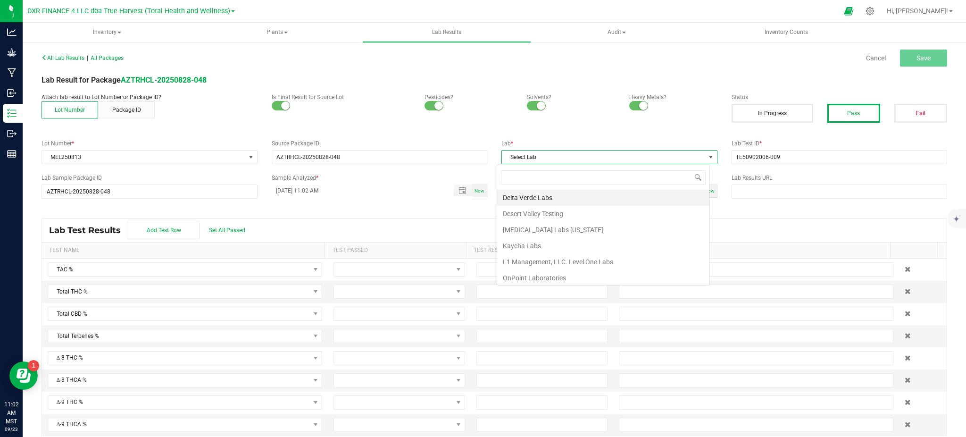
scroll to position [14, 213]
click at [545, 246] on li "Kaycha Labs" at bounding box center [603, 246] width 212 height 16
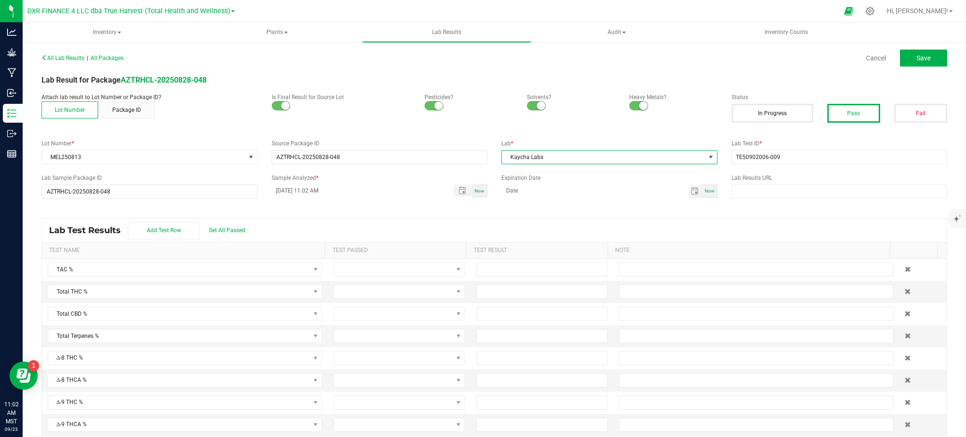
click at [436, 226] on div "Lab Test Results Add Test Row Set All Passed" at bounding box center [494, 230] width 905 height 24
click at [285, 191] on input "[DATE] 11:02 AM" at bounding box center [358, 190] width 173 height 12
type input "[DATE] 11:02 AM"
click at [543, 174] on label "Expiration Date" at bounding box center [609, 178] width 216 height 8
click at [538, 187] on input "month/day/year" at bounding box center [594, 190] width 187 height 12
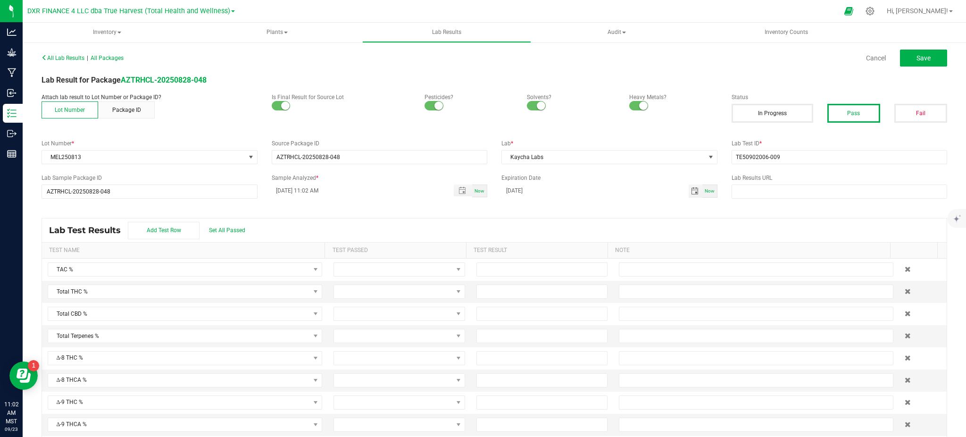
type input "[DATE]"
drag, startPoint x: 572, startPoint y: 217, endPoint x: 332, endPoint y: 201, distance: 240.6
click at [571, 217] on div "All Lab Results | All Packages Cancel Save Lab Result for Package AZTRHCL-20250…" at bounding box center [495, 249] width 906 height 396
click at [235, 230] on span "Set All Passed" at bounding box center [227, 230] width 36 height 7
click at [336, 219] on div "Lab Test Results Add Test Row Set All Passed" at bounding box center [494, 230] width 905 height 24
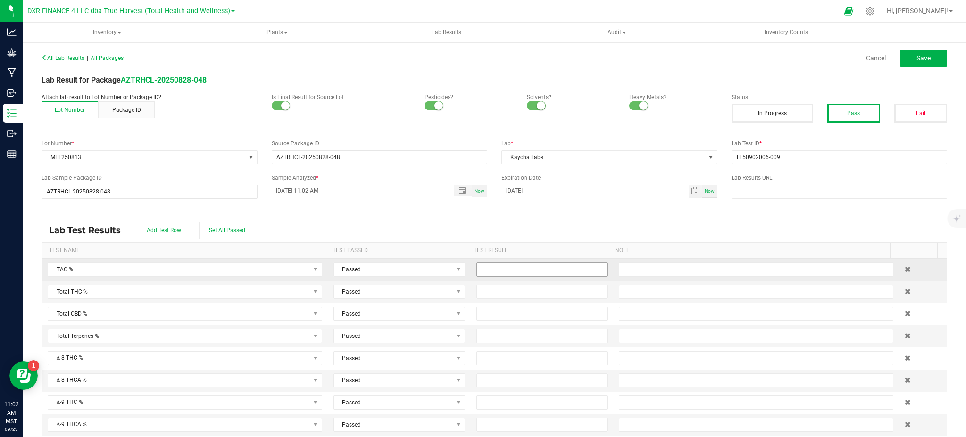
click at [515, 271] on input at bounding box center [542, 269] width 131 height 13
type input "37.3900"
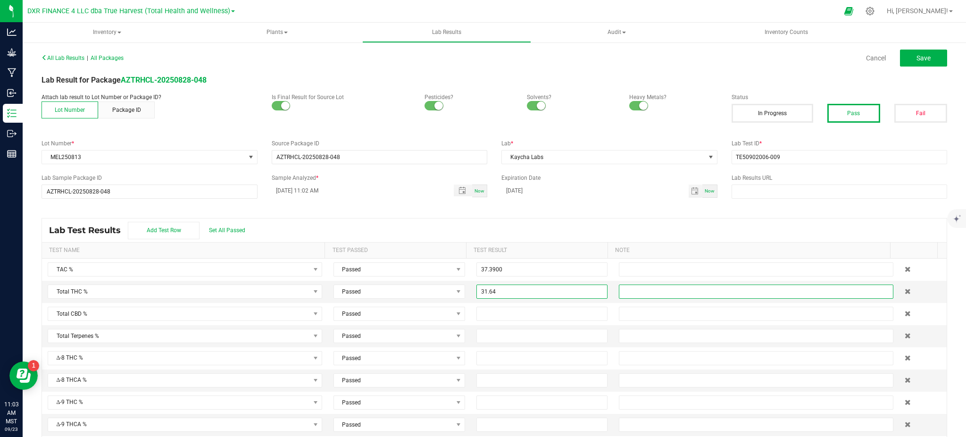
type input "31.6400"
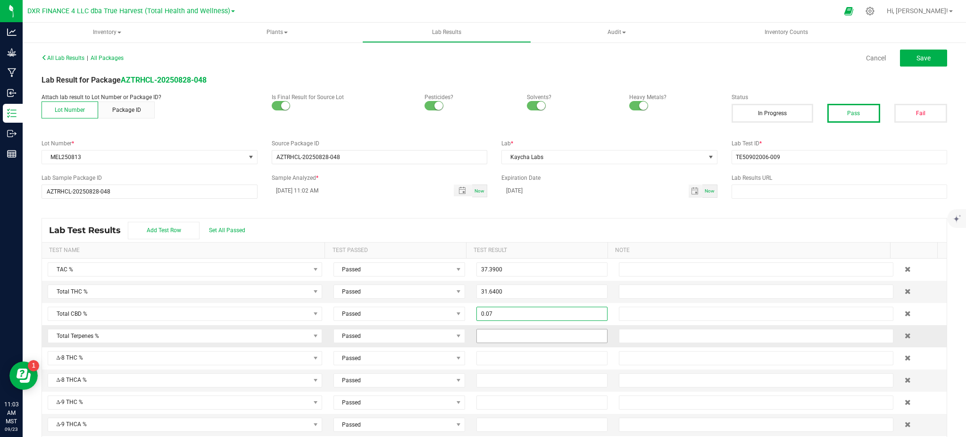
type input "0.0700"
click at [538, 344] on td at bounding box center [542, 336] width 143 height 22
click at [643, 324] on td at bounding box center [756, 314] width 286 height 22
click at [910, 63] on button "Save" at bounding box center [923, 58] width 47 height 17
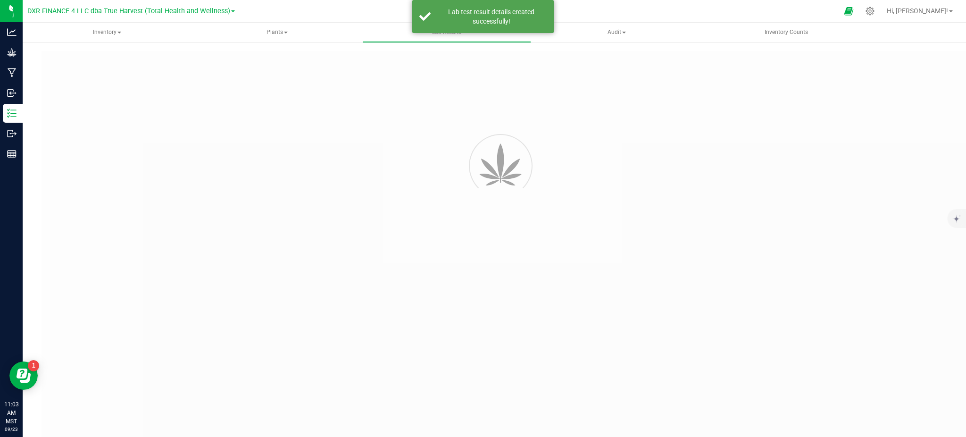
type input "AZTRHCL-20250828-048"
type input "TE50902006-009"
type input "AZTRHCL-20250828-048"
type input "[DATE] 11:02 AM"
type input "[DATE]"
